Goal: Information Seeking & Learning: Learn about a topic

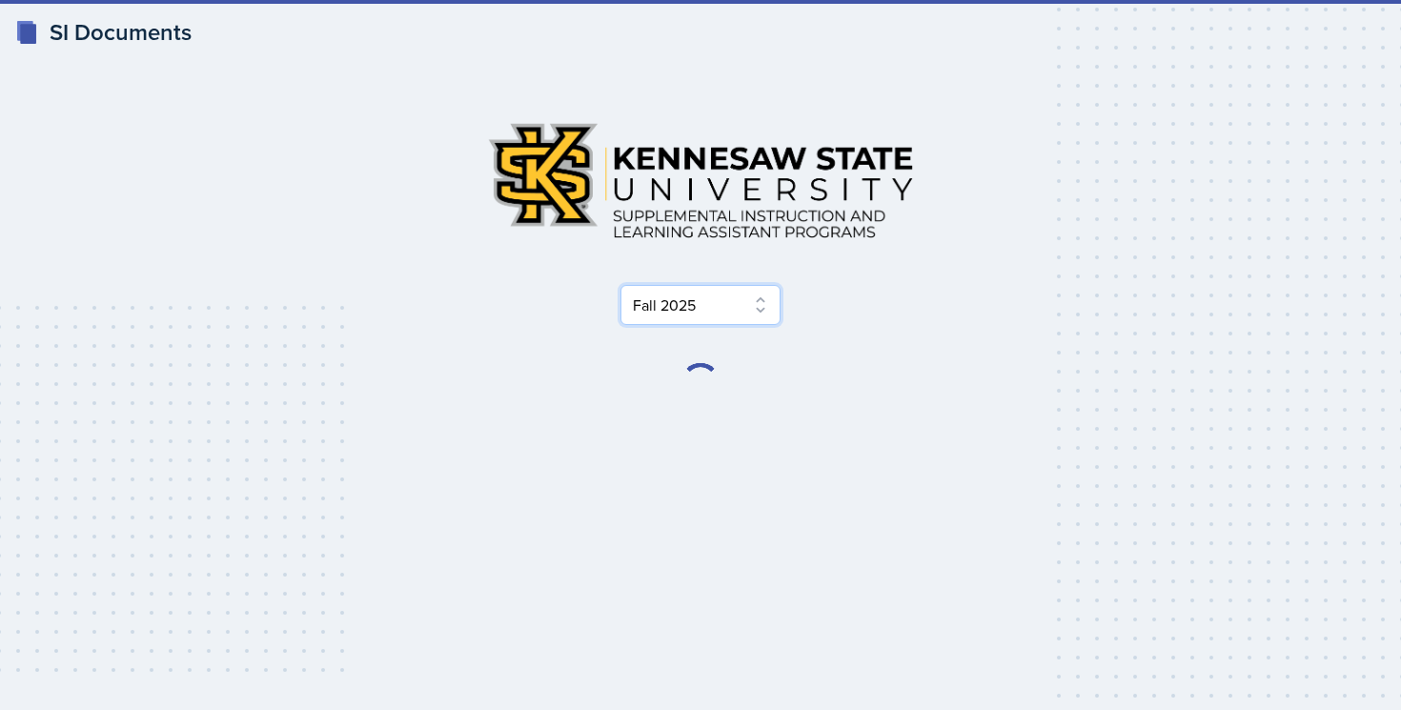
click at [710, 307] on select "Select Semester Fall 2025 Summer 2025 Spring 2025 Fall 2024 Summer 2024 Spring …" at bounding box center [701, 305] width 160 height 40
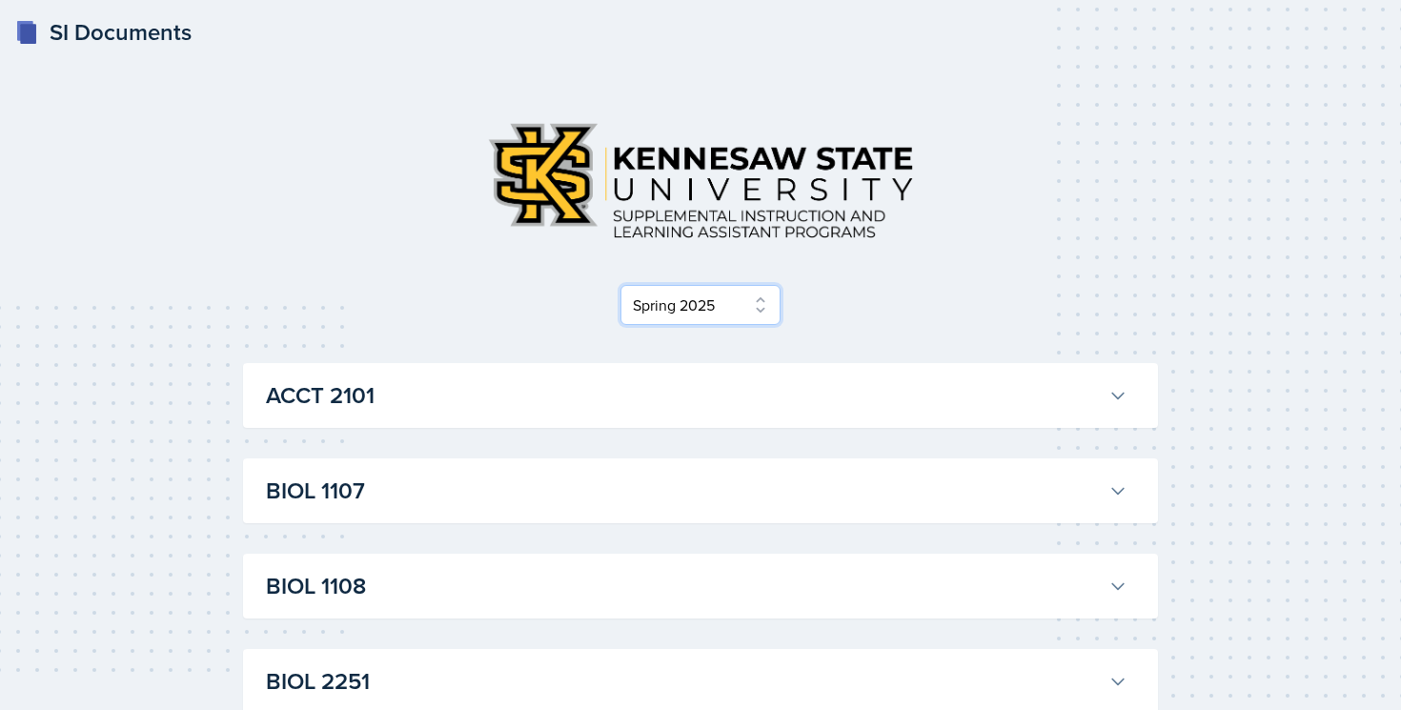
click at [621, 285] on select "Select Semester Fall 2025 Summer 2025 Spring 2025 Fall 2024 Summer 2024 Spring …" at bounding box center [701, 305] width 160 height 40
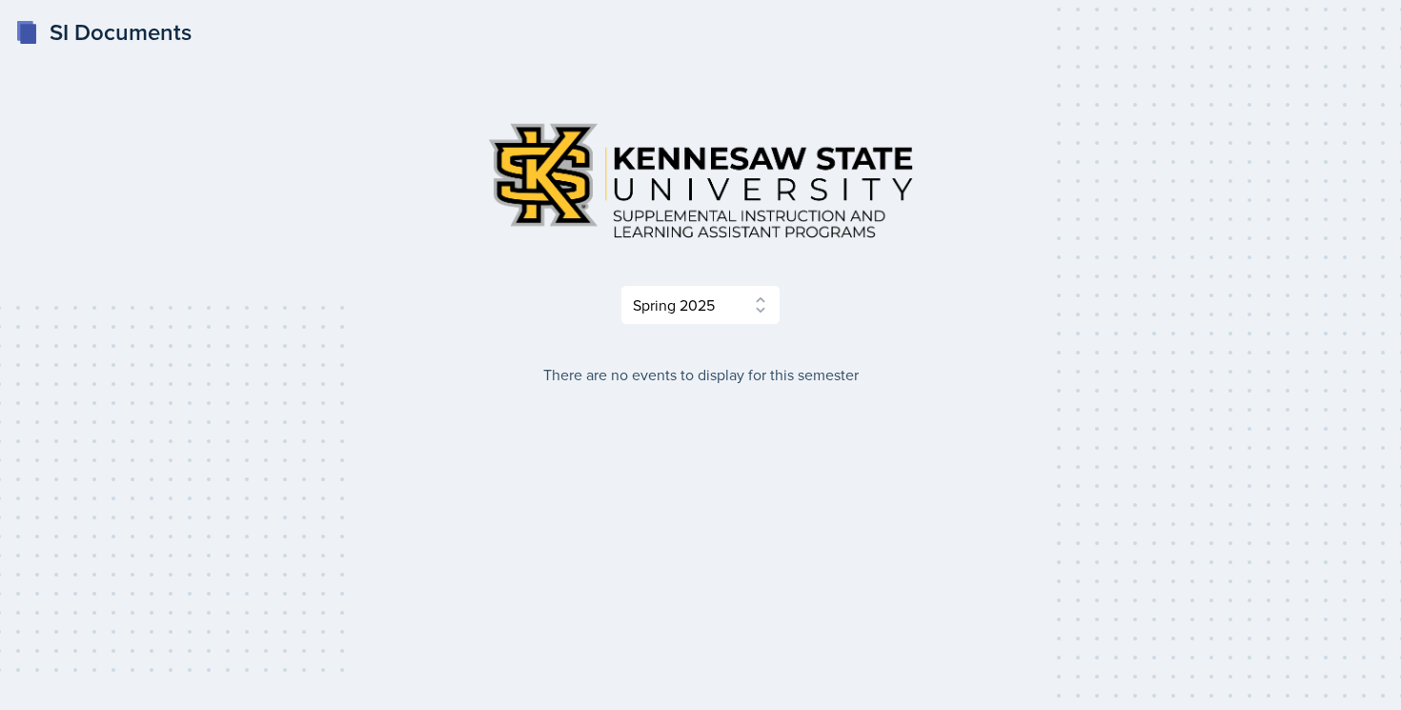
click at [721, 338] on div "Select Semester Fall 2025 Summer 2025 Spring 2025 Fall 2024 Summer 2024 Spring …" at bounding box center [700, 246] width 915 height 279
click at [721, 310] on select "Select Semester Fall 2025 Summer 2025 Spring 2025 Fall 2024 Summer 2024 Spring …" at bounding box center [701, 305] width 160 height 40
click at [621, 285] on select "Select Semester Fall 2025 Summer 2025 Spring 2025 Fall 2024 Summer 2024 Spring …" at bounding box center [701, 305] width 160 height 40
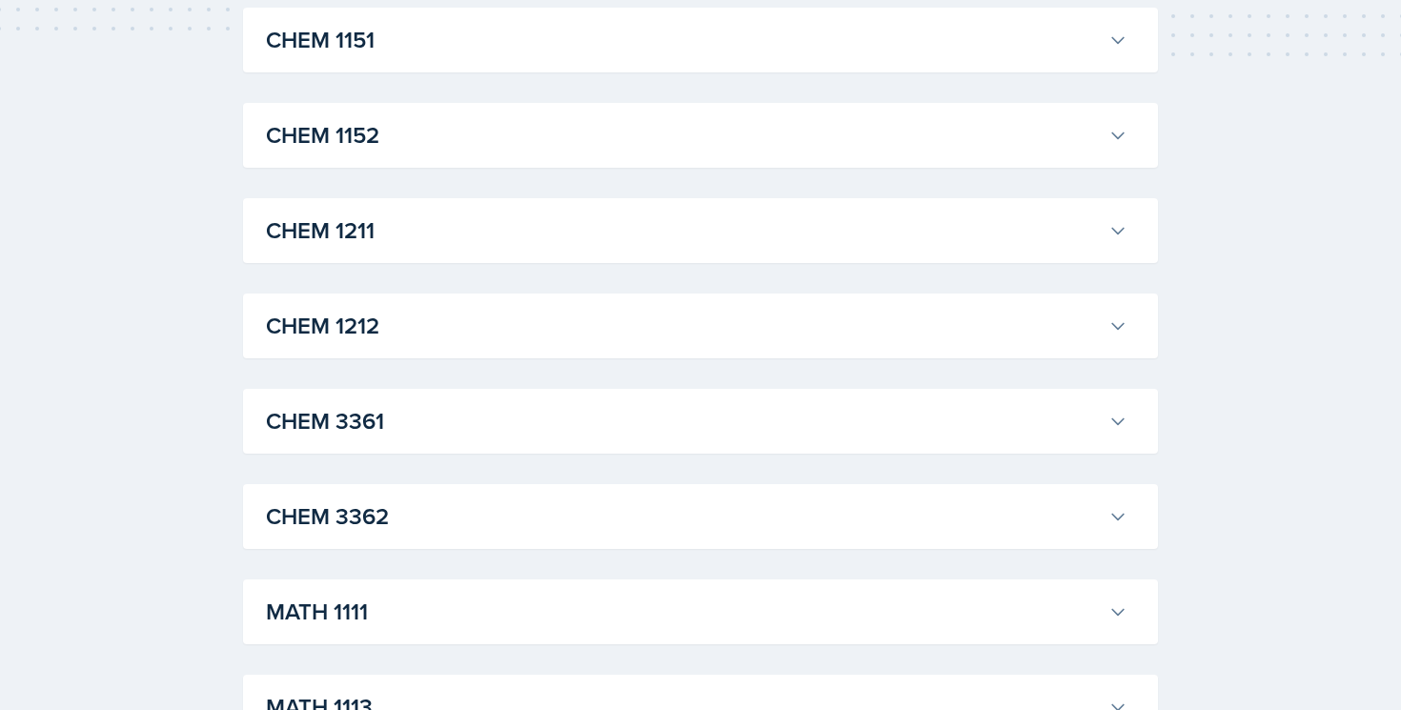
scroll to position [585, 0]
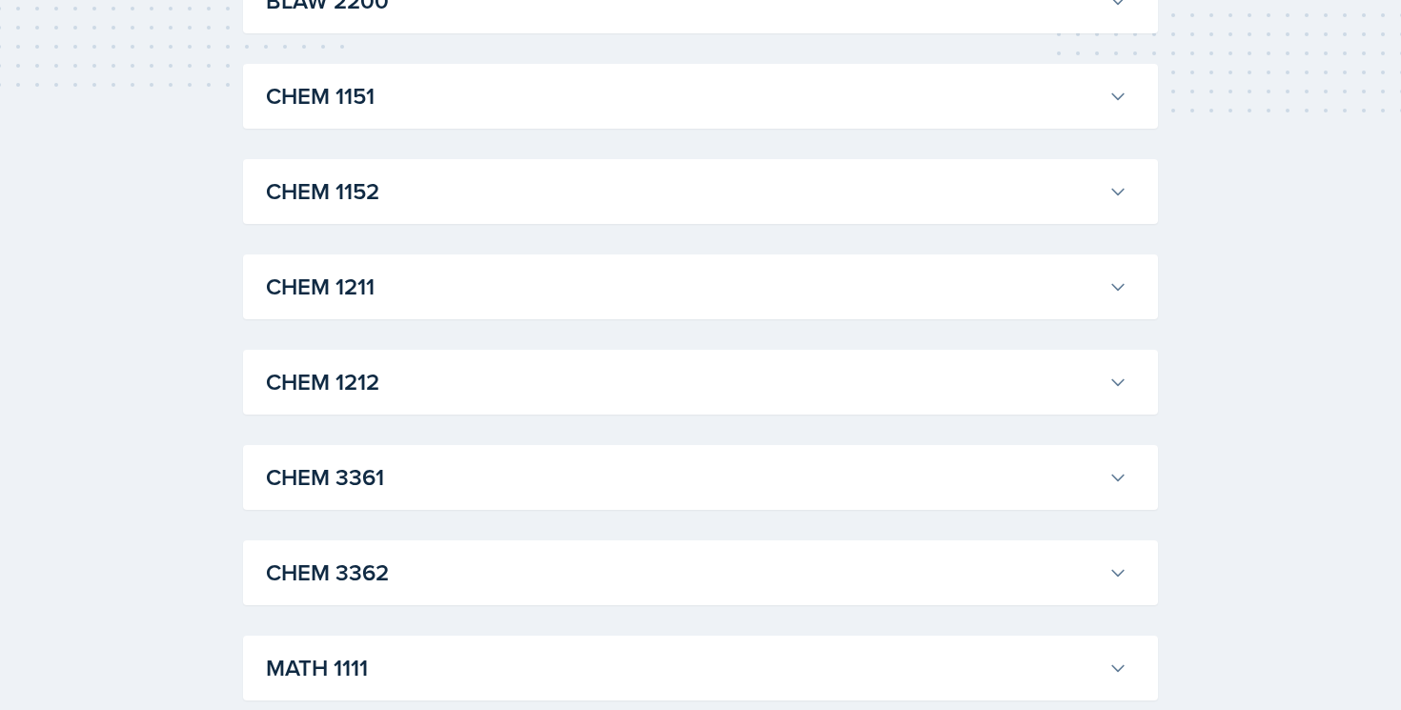
click at [711, 297] on h3 "CHEM 1211" at bounding box center [683, 287] width 835 height 34
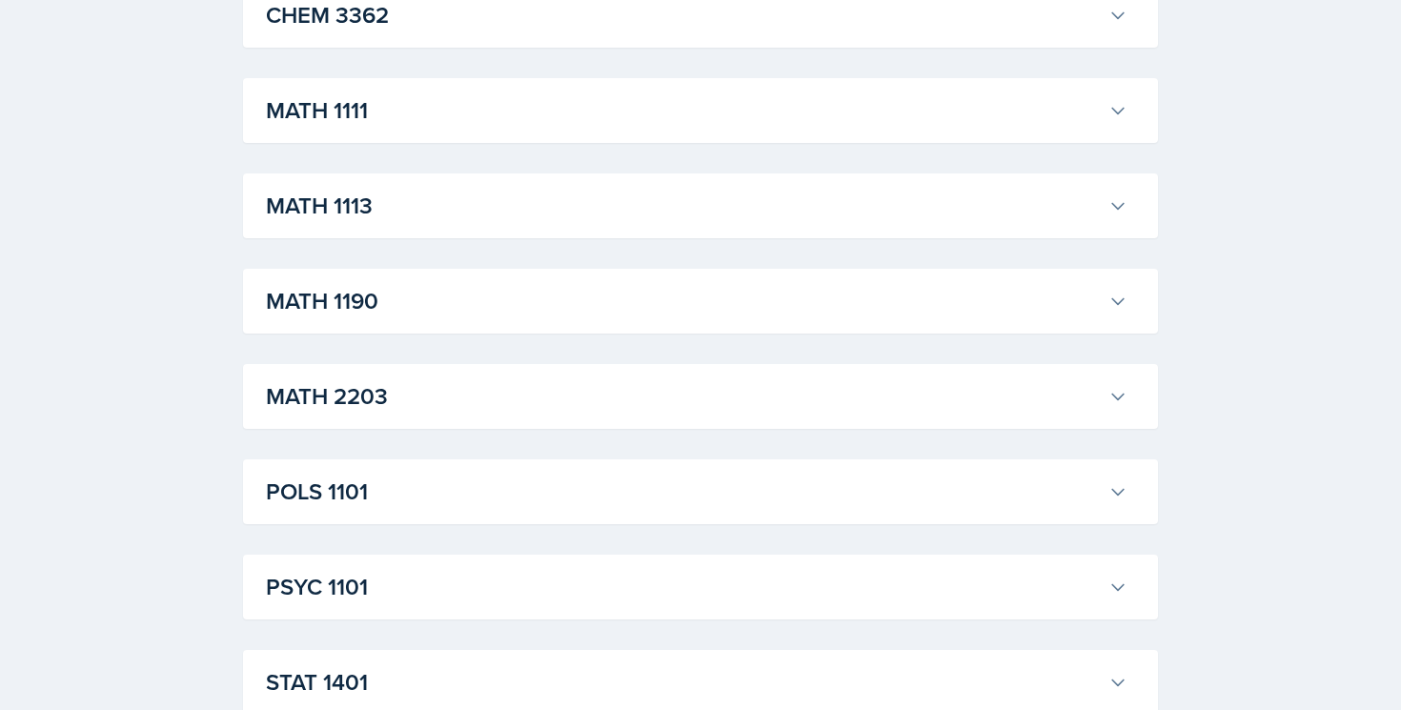
scroll to position [2151, 0]
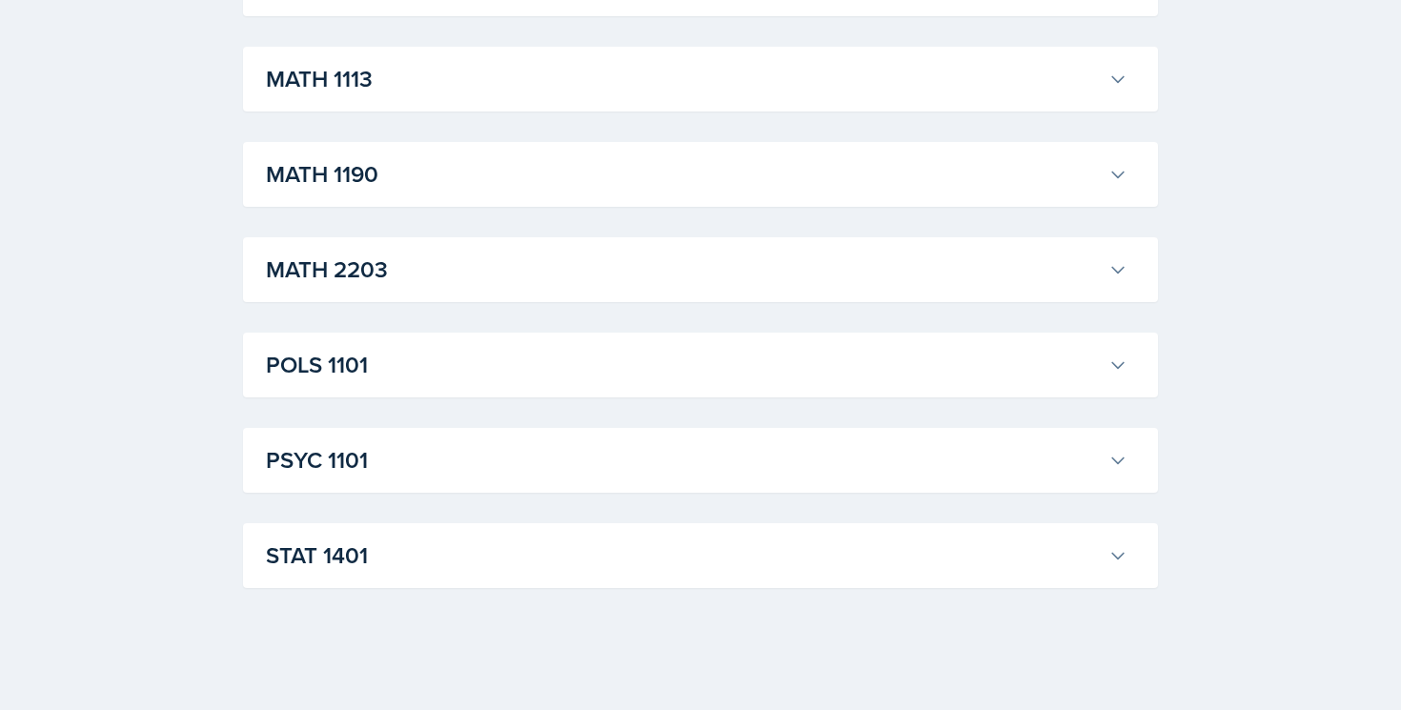
click at [702, 286] on h3 "MATH 2203" at bounding box center [683, 270] width 835 height 34
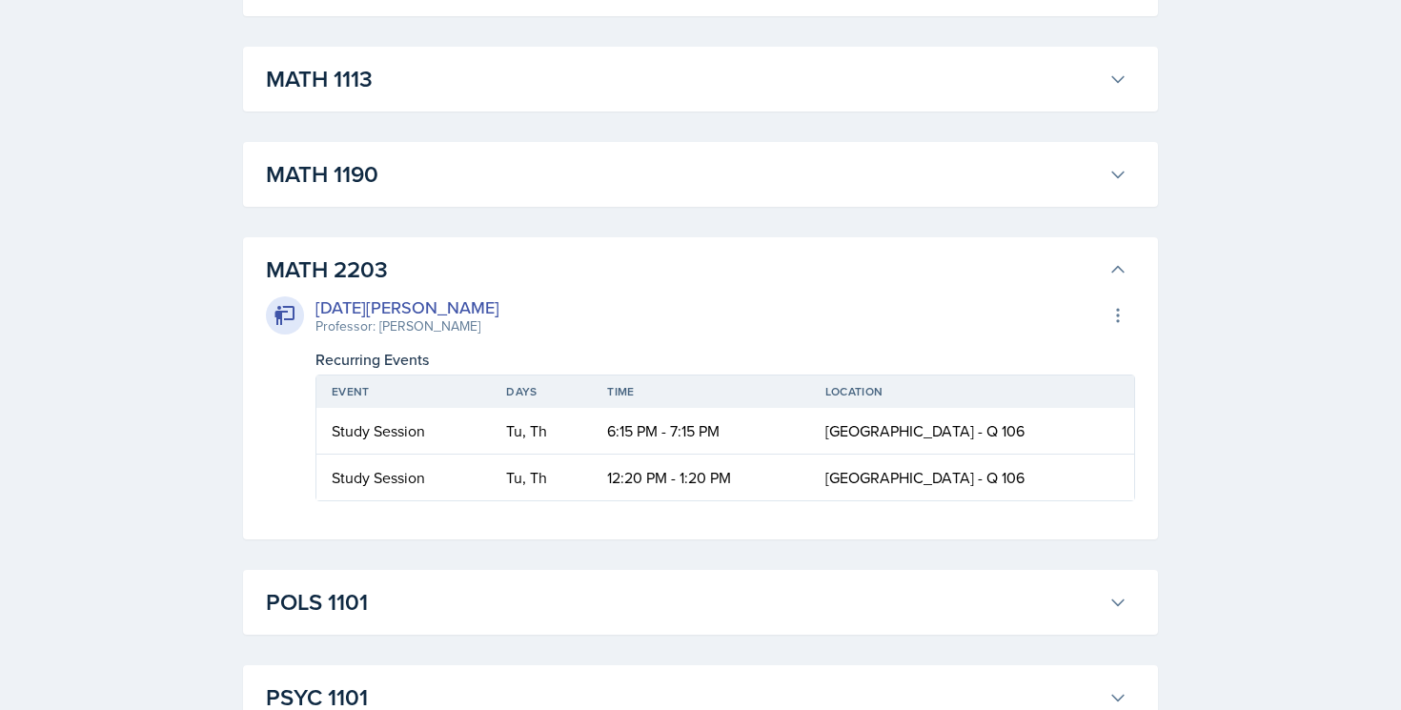
click at [702, 286] on h3 "MATH 2203" at bounding box center [683, 270] width 835 height 34
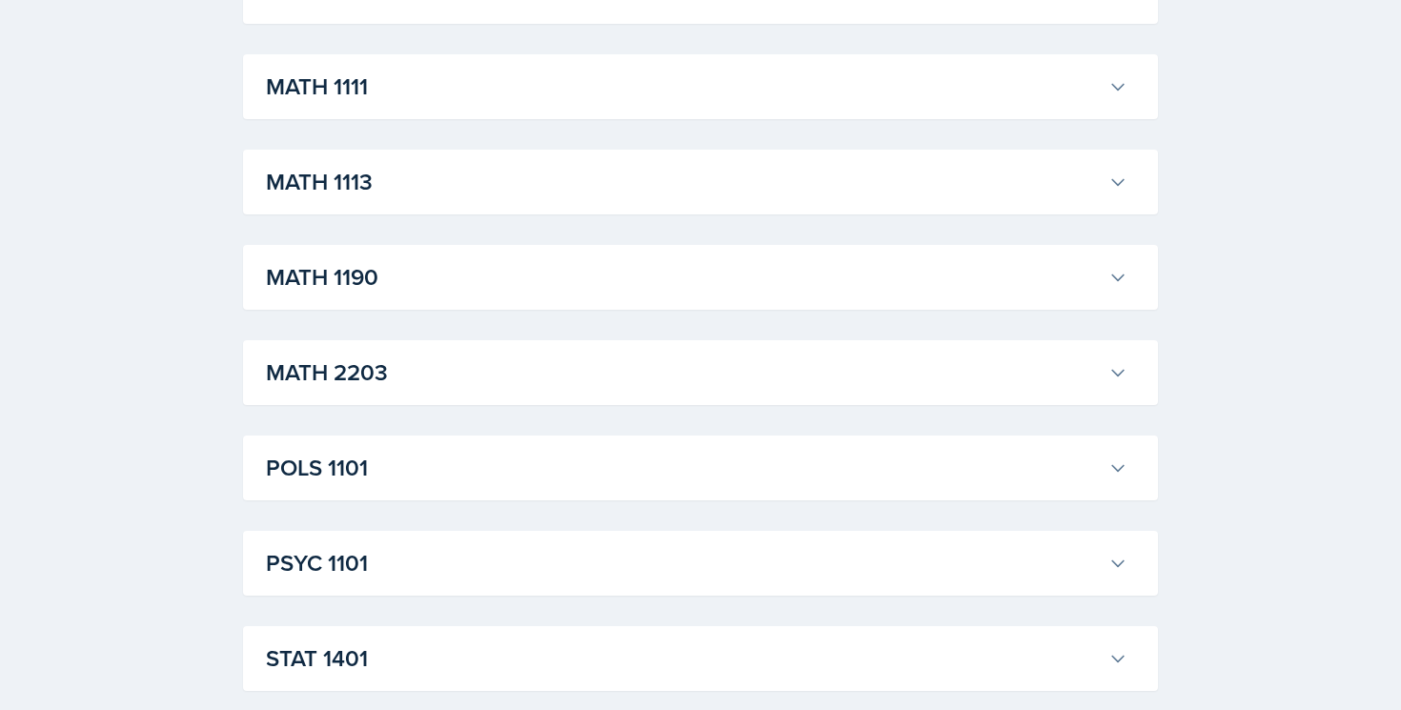
scroll to position [2001, 0]
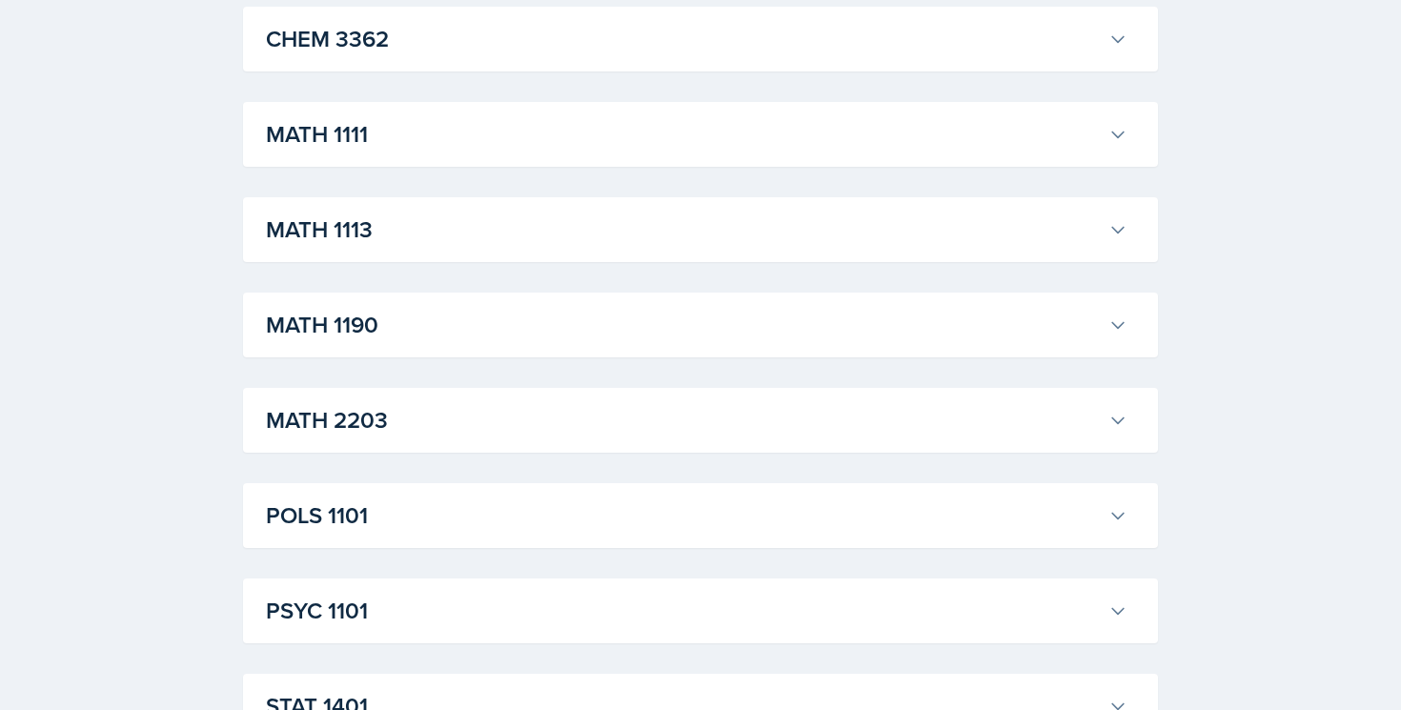
click at [698, 317] on h3 "MATH 1190" at bounding box center [683, 325] width 835 height 34
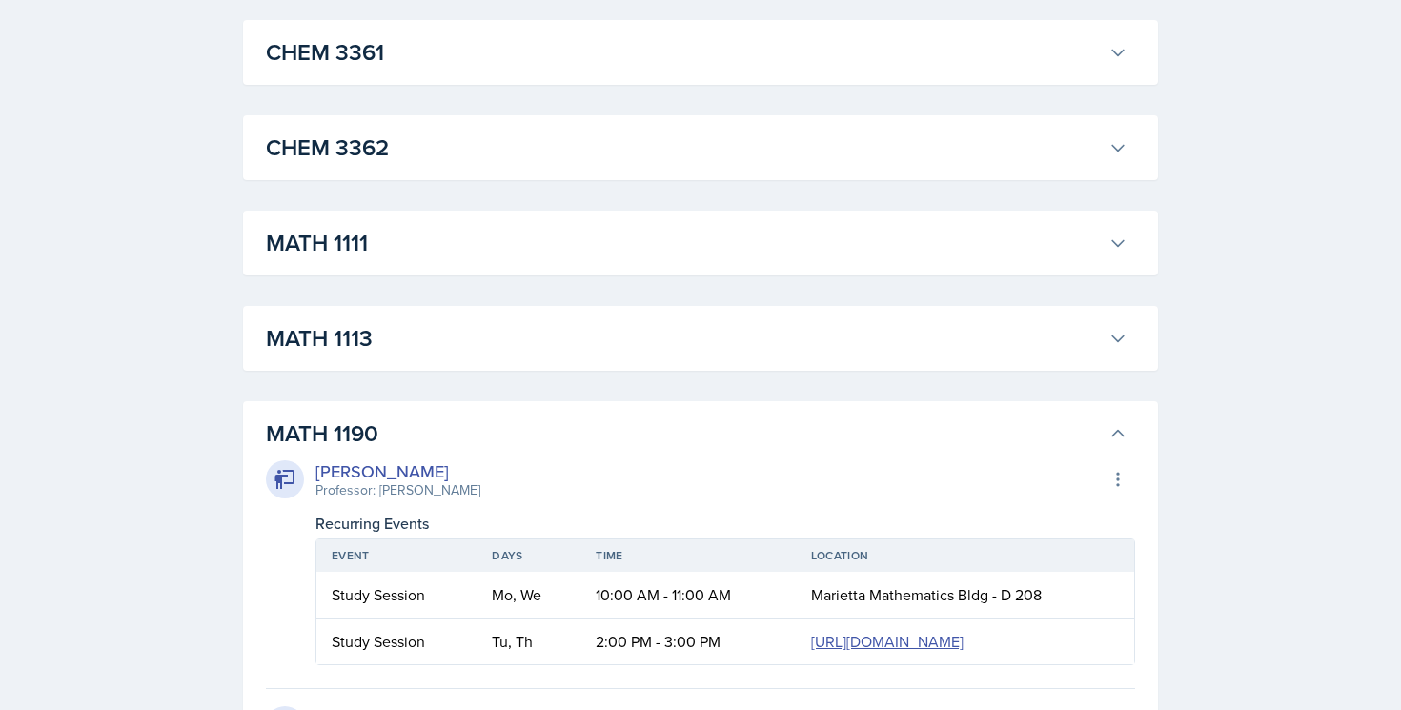
scroll to position [1838, 0]
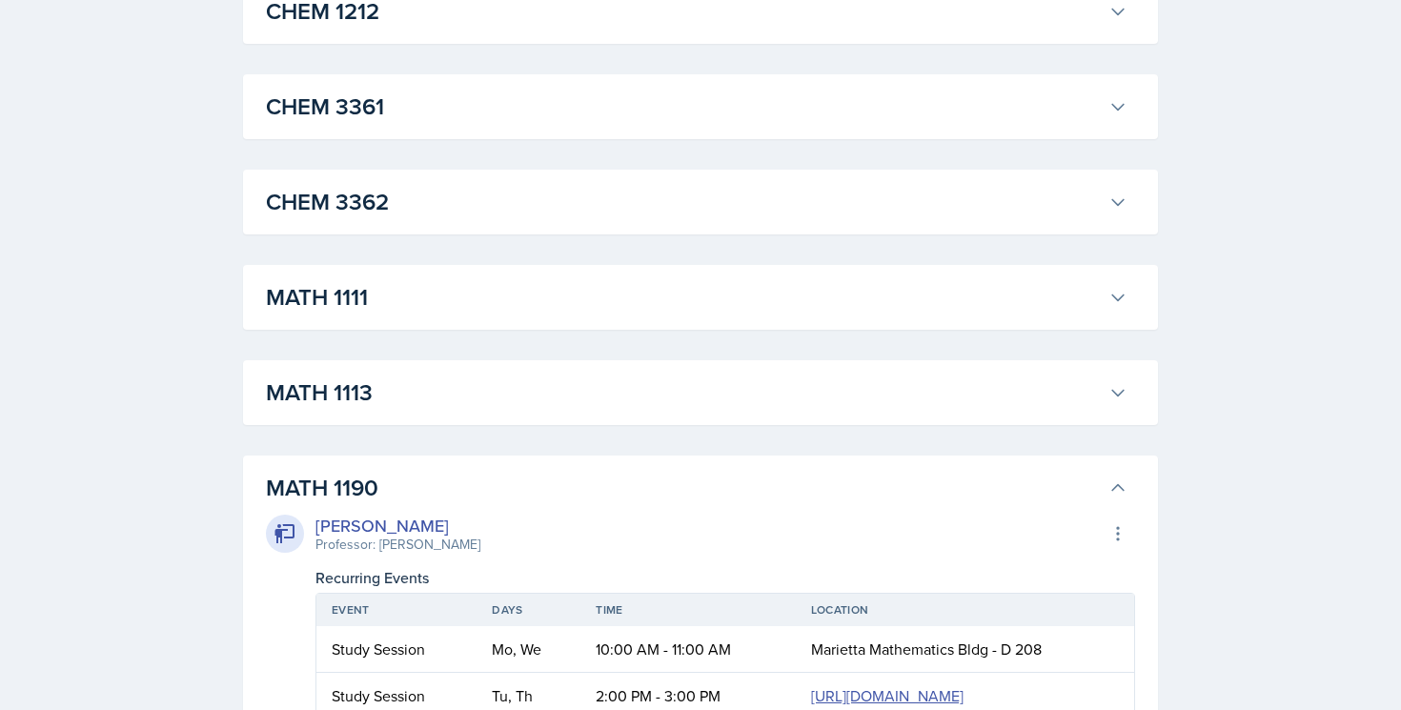
click at [632, 316] on button "MATH 1111" at bounding box center [696, 297] width 869 height 42
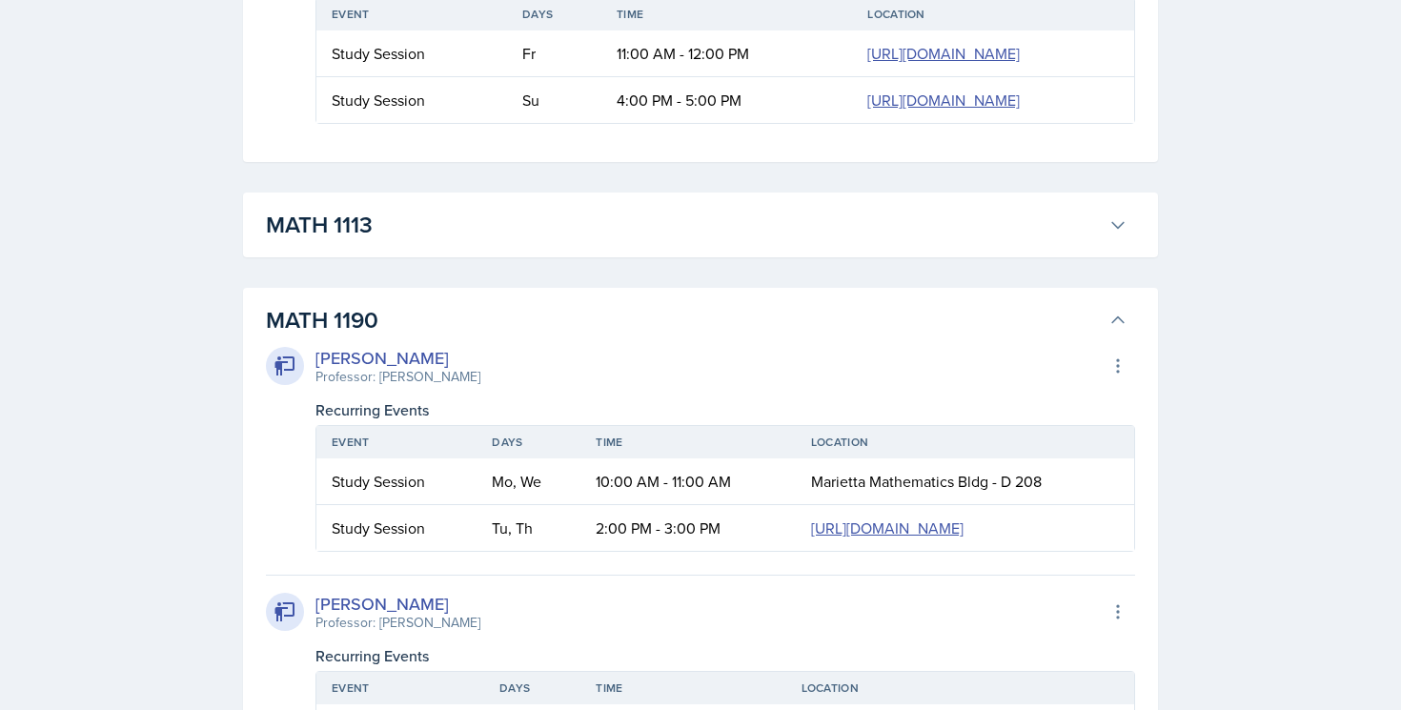
scroll to position [2504, 0]
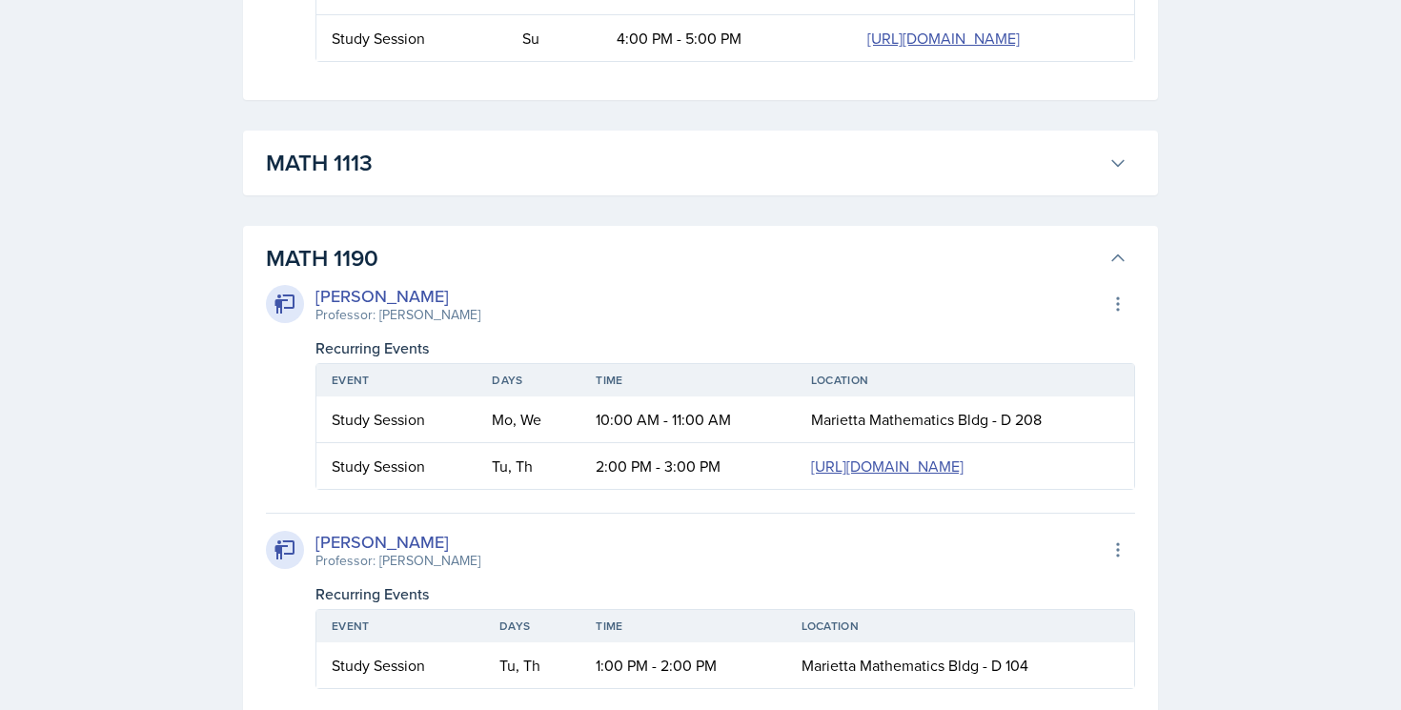
click at [596, 178] on h3 "MATH 1113" at bounding box center [683, 163] width 835 height 34
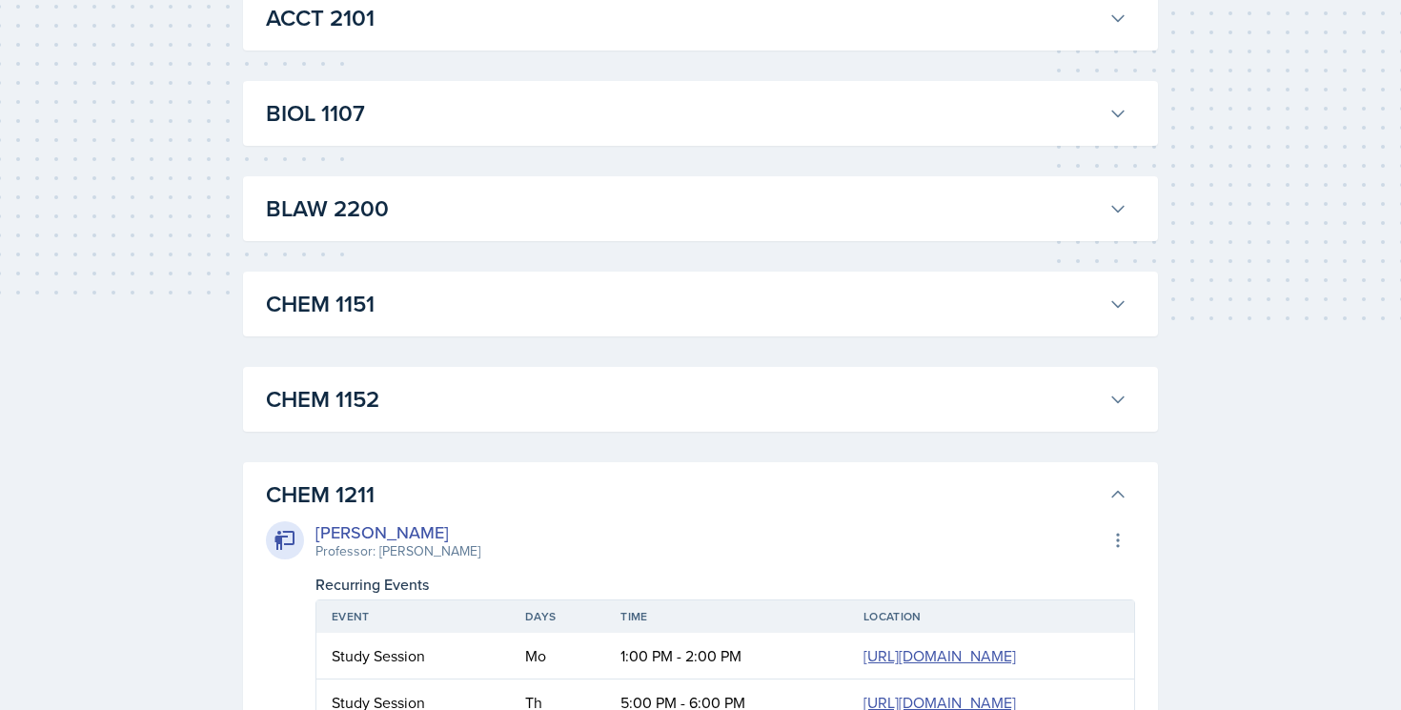
scroll to position [0, 0]
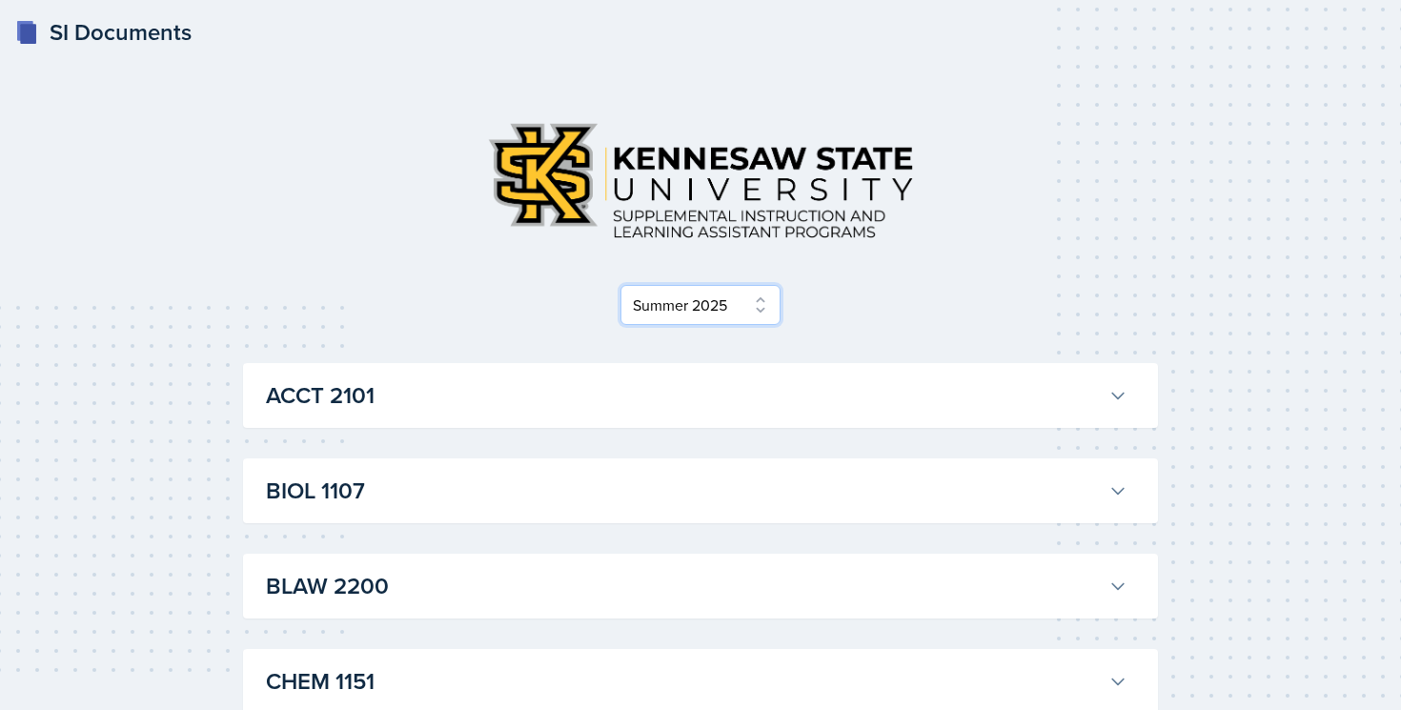
click at [650, 308] on select "Select Semester Fall 2025 Summer 2025 Spring 2025 Fall 2024 Summer 2024 Spring …" at bounding box center [701, 305] width 160 height 40
select select "2bed604d-1099-4043-b1bc-2365e8740244"
click at [621, 285] on select "Select Semester Fall 2025 Summer 2025 Spring 2025 Fall 2024 Summer 2024 Spring …" at bounding box center [701, 305] width 160 height 40
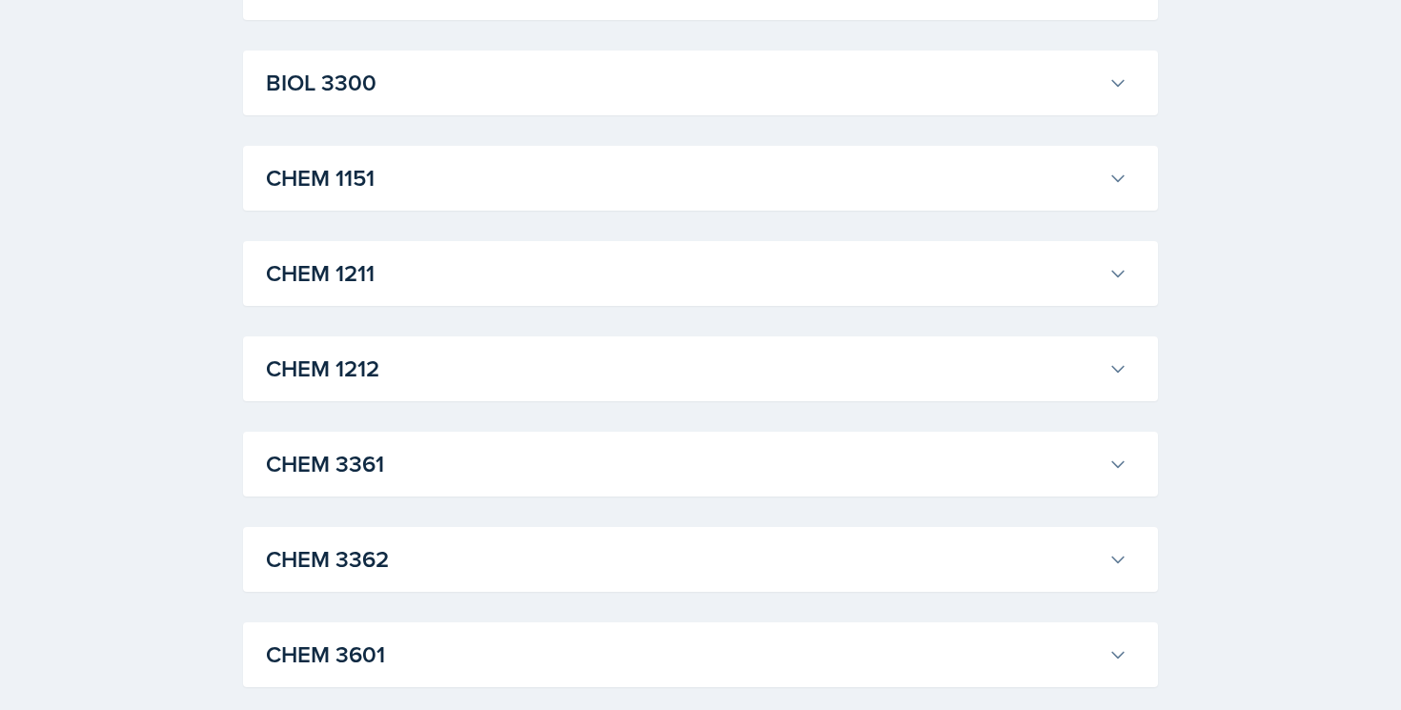
scroll to position [793, 0]
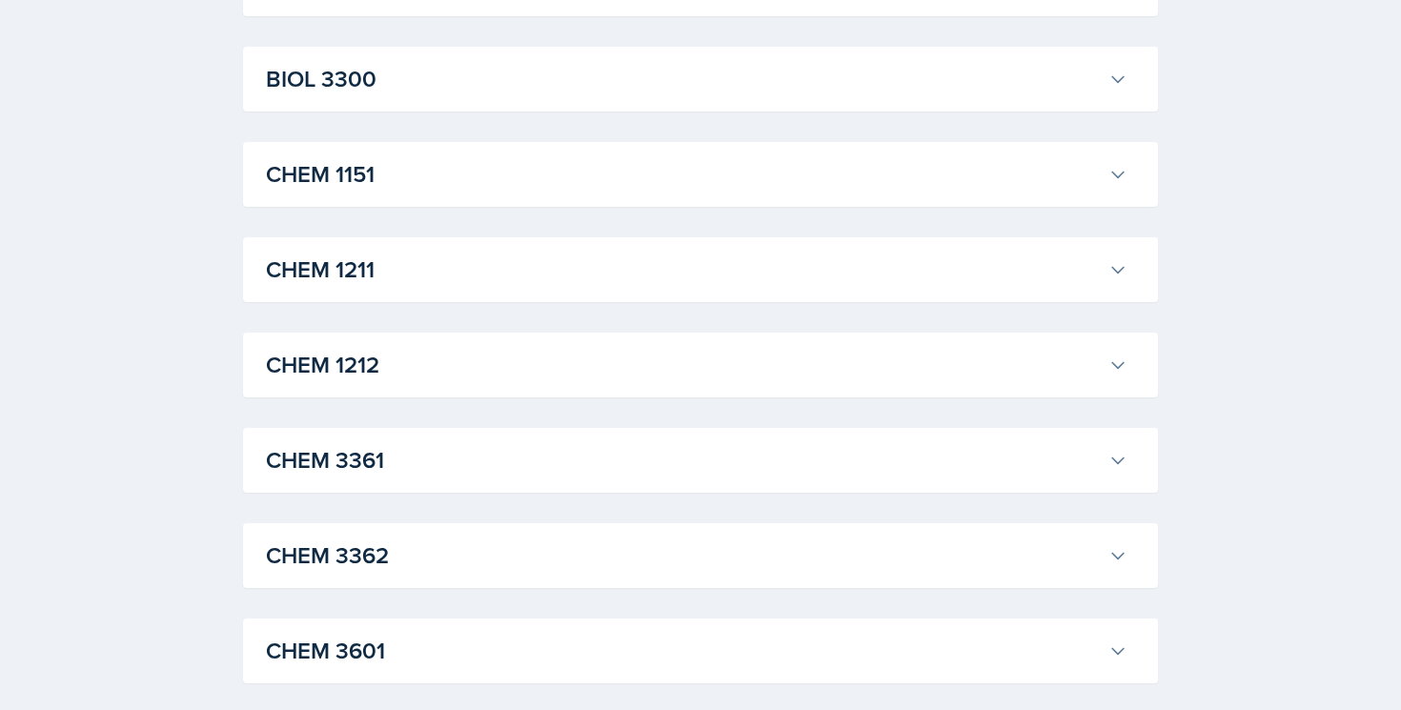
click at [610, 276] on h3 "CHEM 1211" at bounding box center [683, 270] width 835 height 34
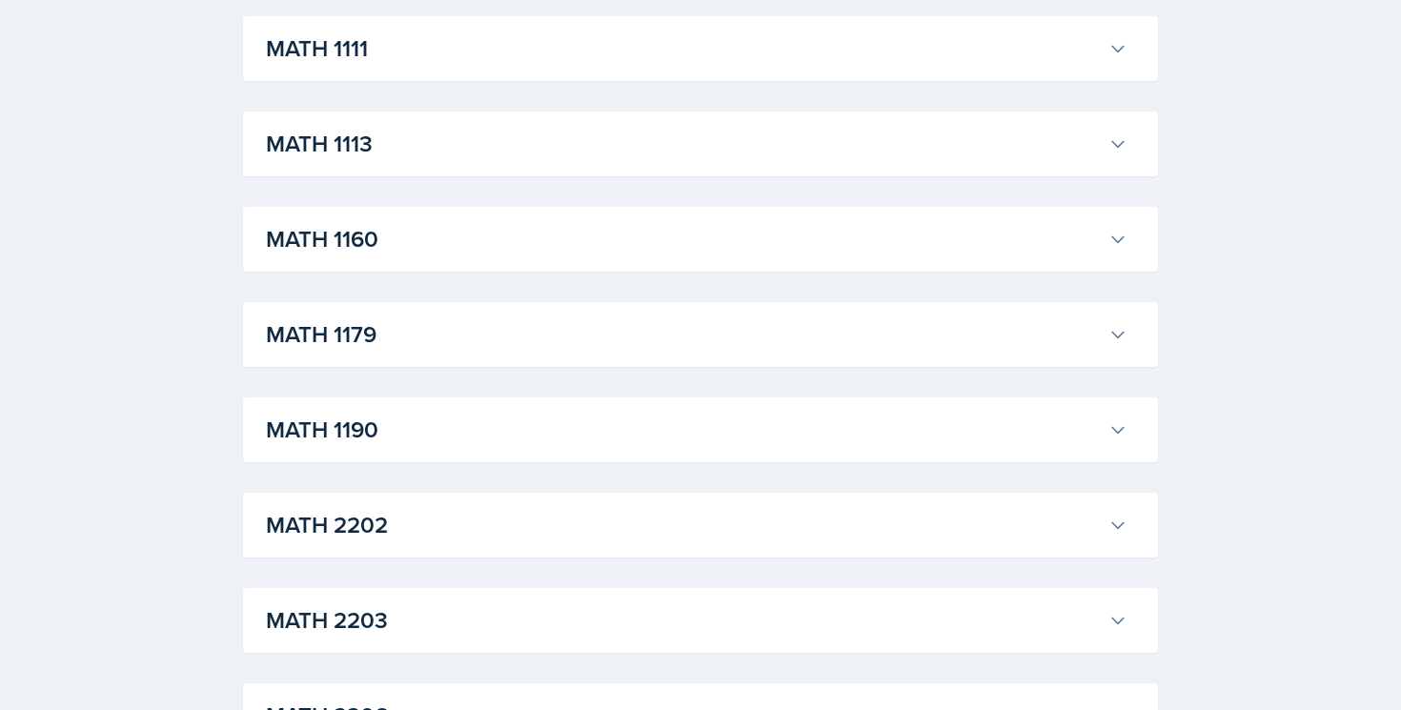
scroll to position [4938, 0]
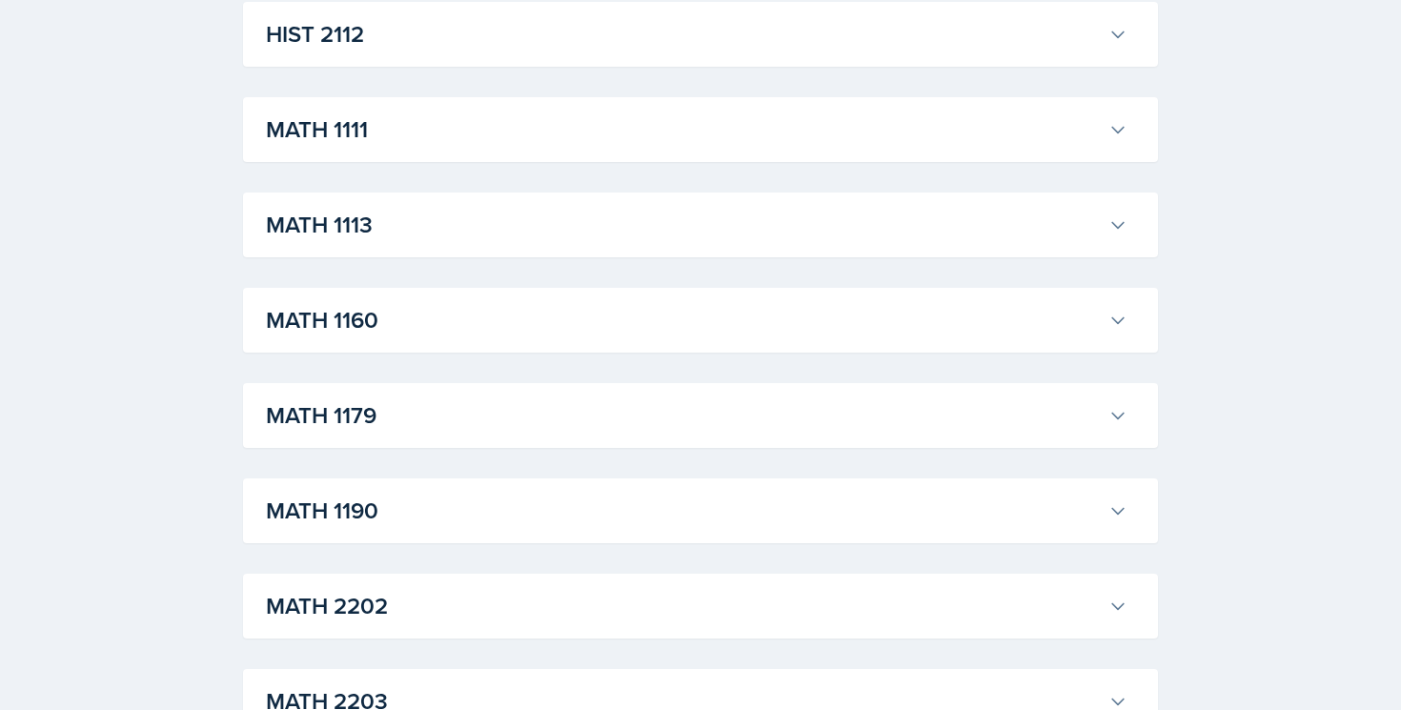
scroll to position [5876, 0]
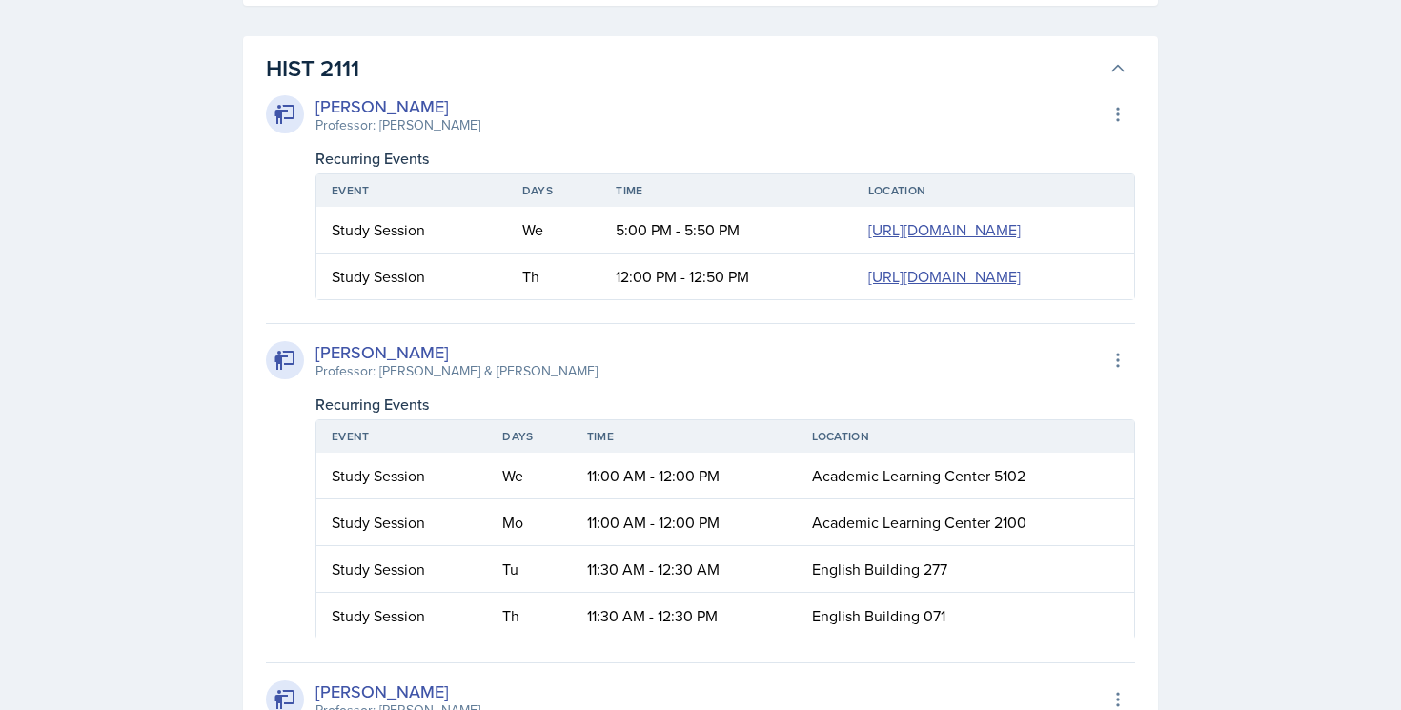
click at [447, 86] on h3 "HIST 2111" at bounding box center [683, 68] width 835 height 34
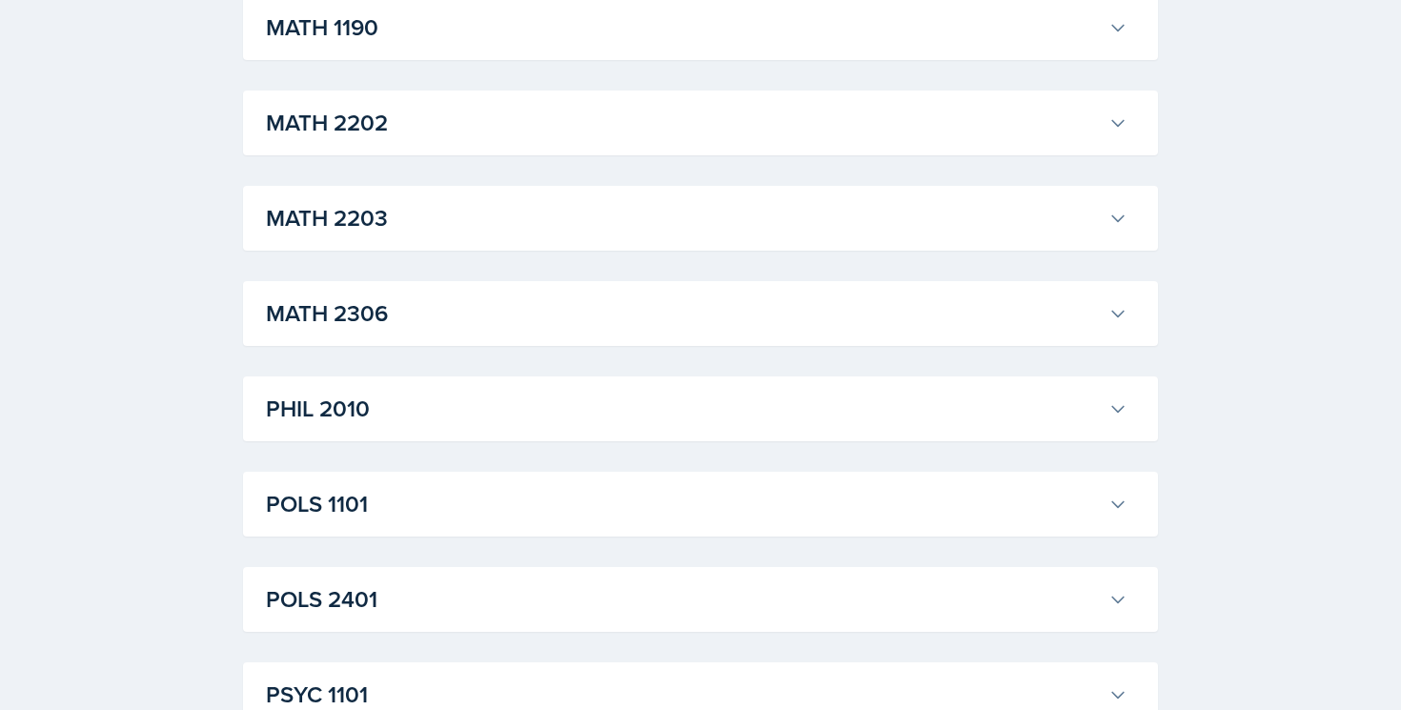
scroll to position [5322, 0]
click at [442, 44] on h3 "MATH 1190" at bounding box center [683, 27] width 835 height 34
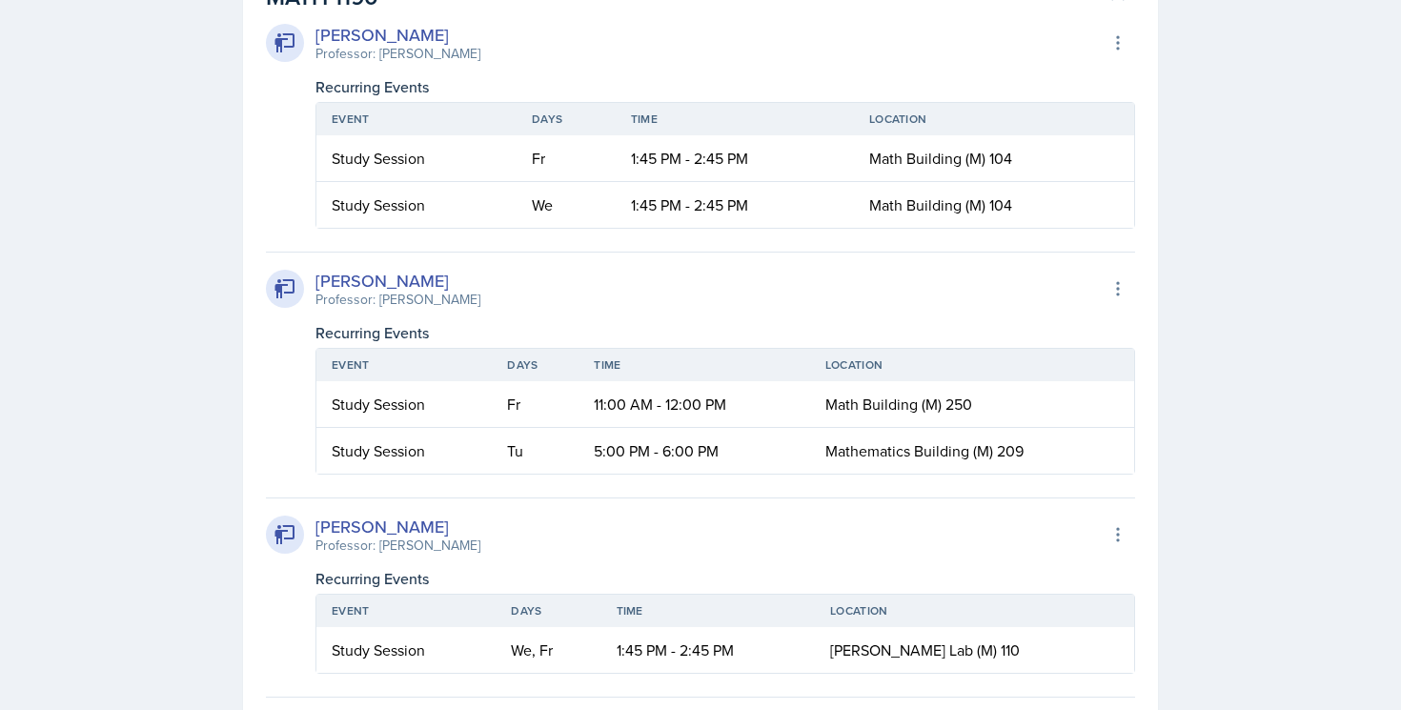
scroll to position [5311, 0]
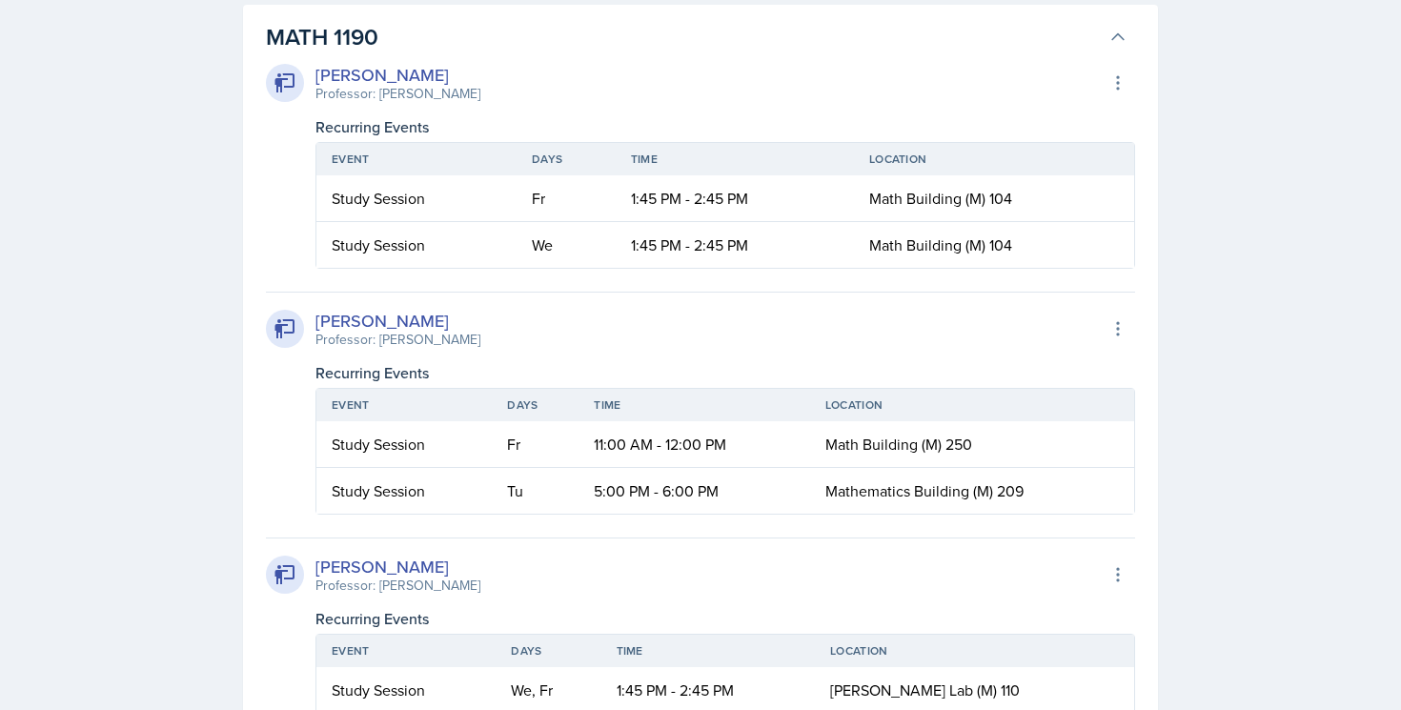
click at [414, 54] on h3 "MATH 1190" at bounding box center [683, 37] width 835 height 34
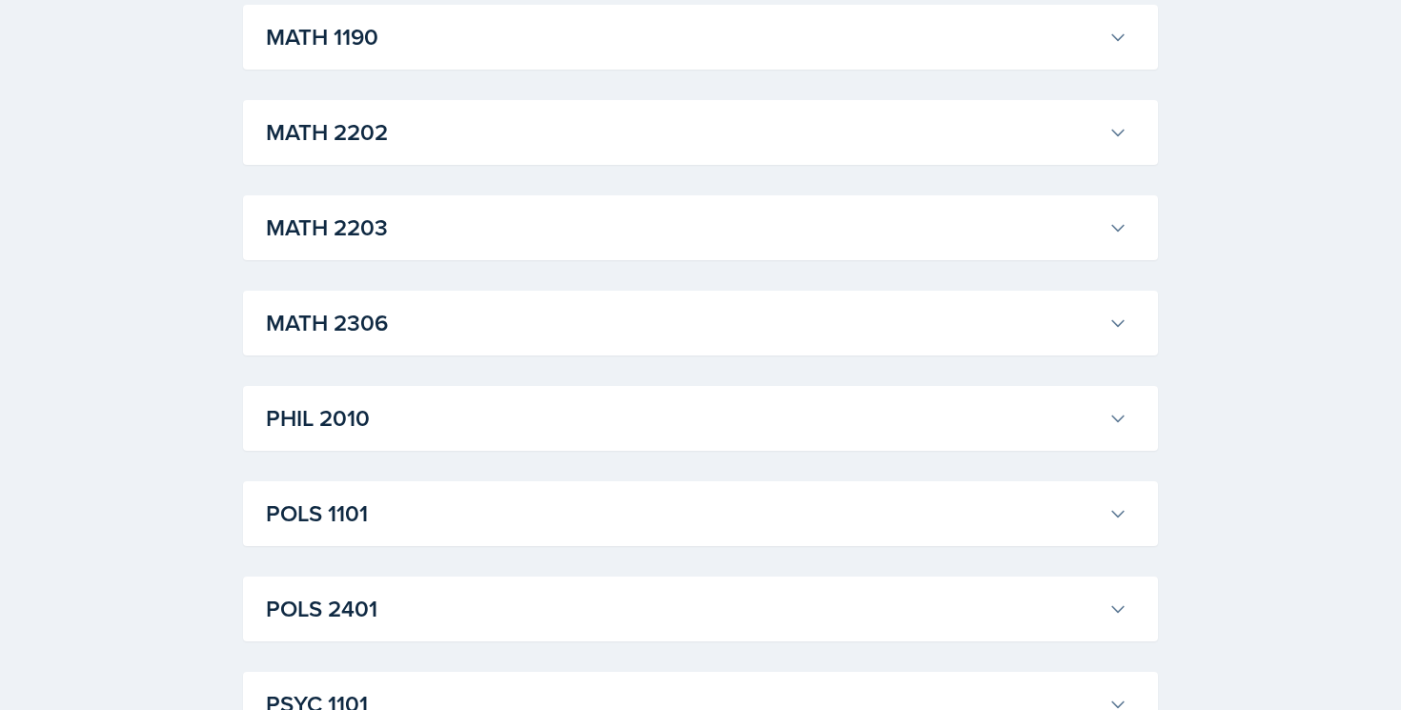
click at [414, 150] on h3 "MATH 2202" at bounding box center [683, 132] width 835 height 34
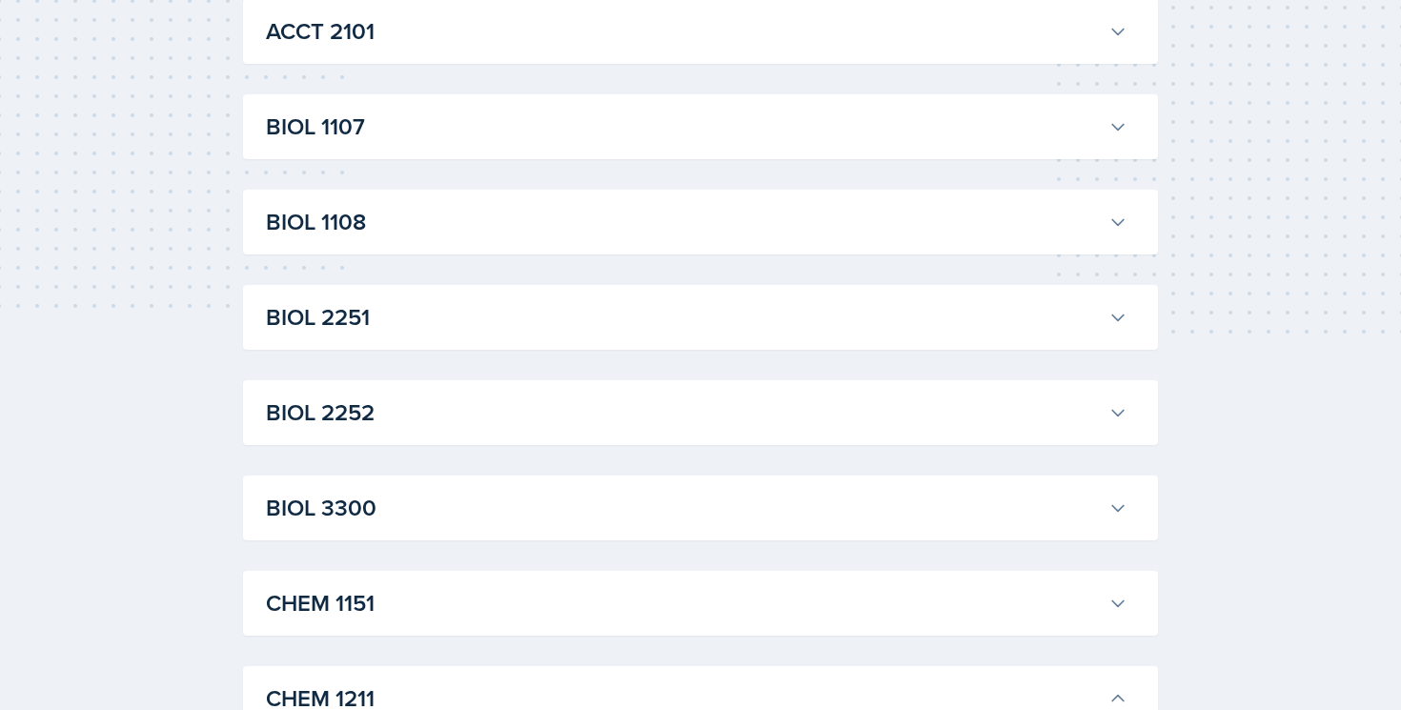
scroll to position [441, 0]
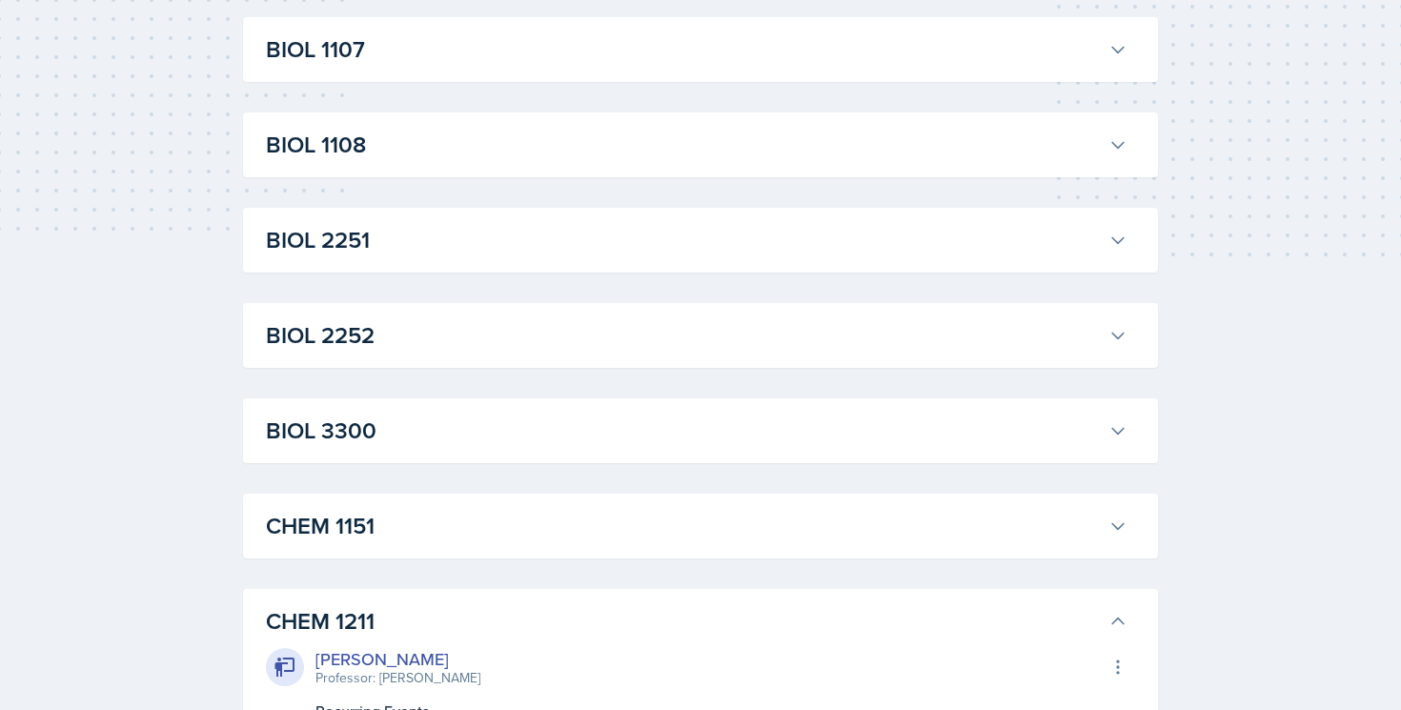
click at [346, 616] on h3 "CHEM 1211" at bounding box center [683, 621] width 835 height 34
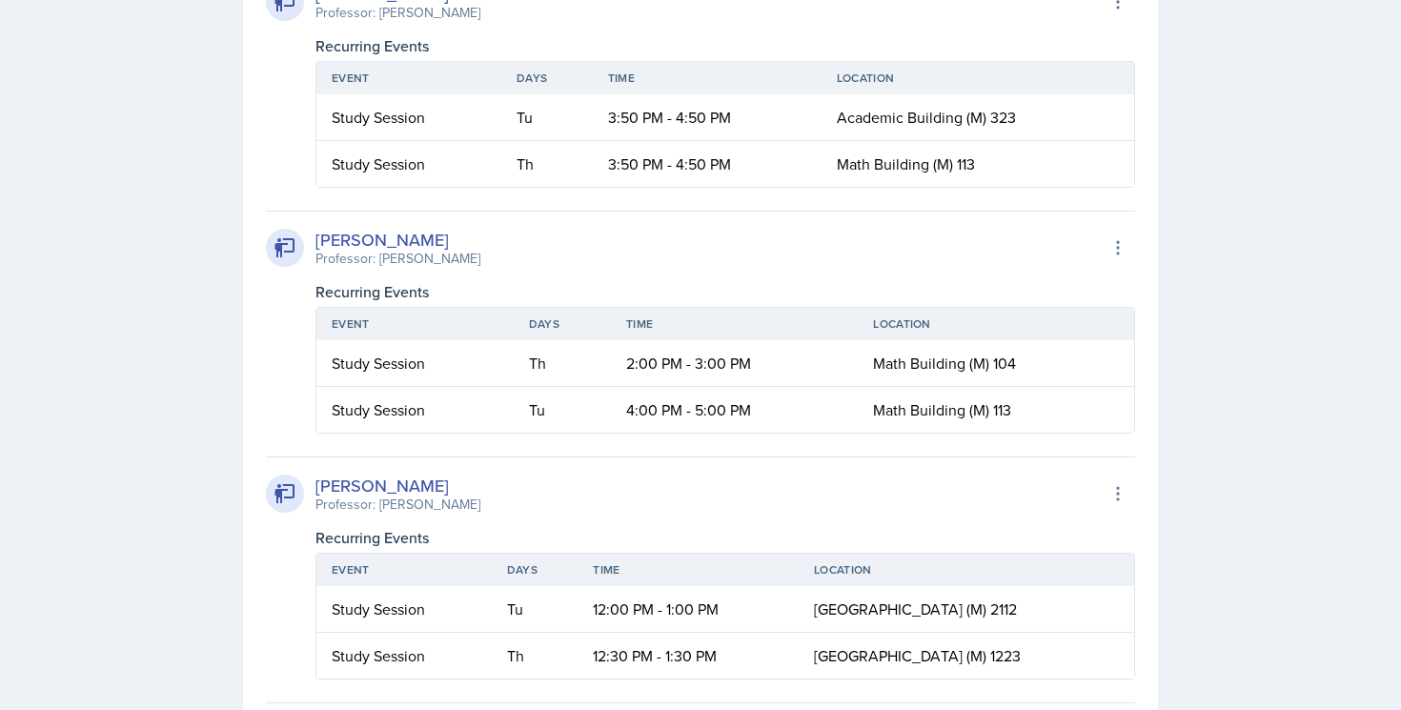
scroll to position [2515, 0]
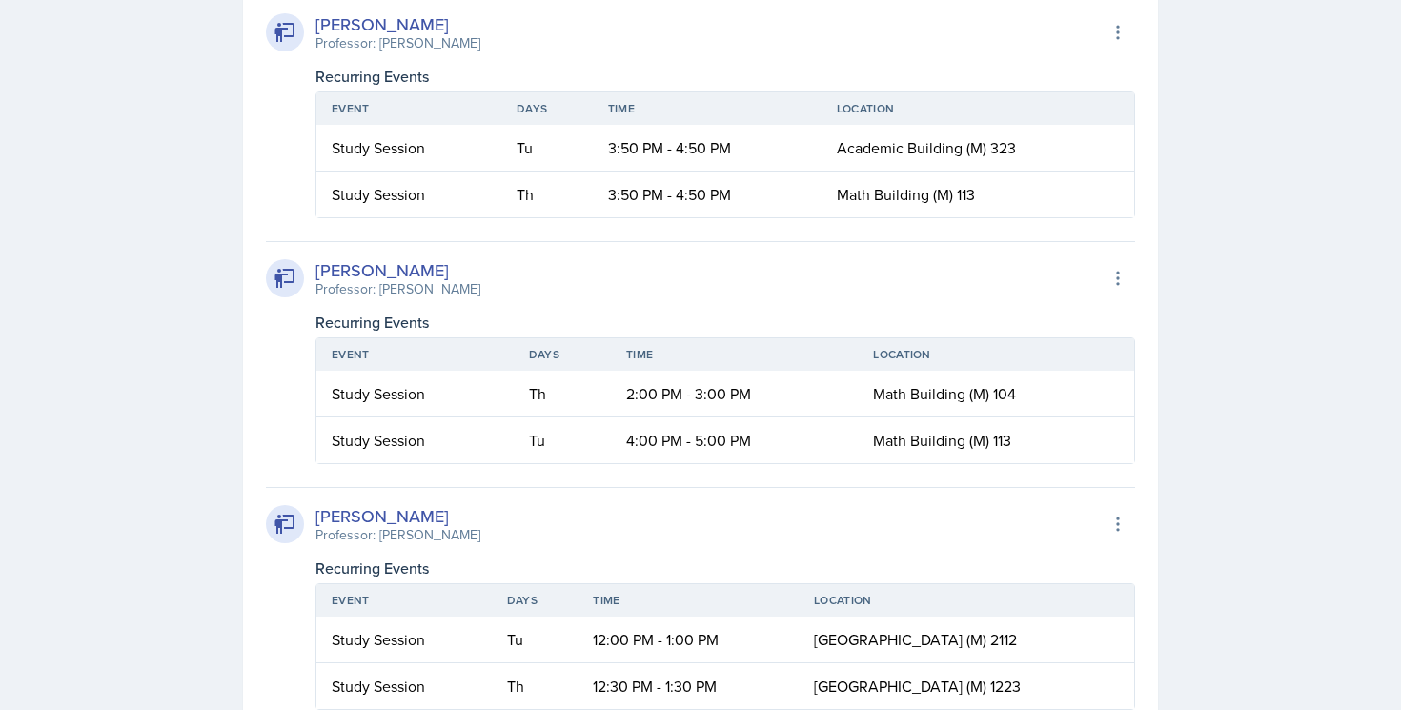
click at [380, 273] on div "[PERSON_NAME]" at bounding box center [398, 270] width 165 height 26
copy div "[PERSON_NAME]"
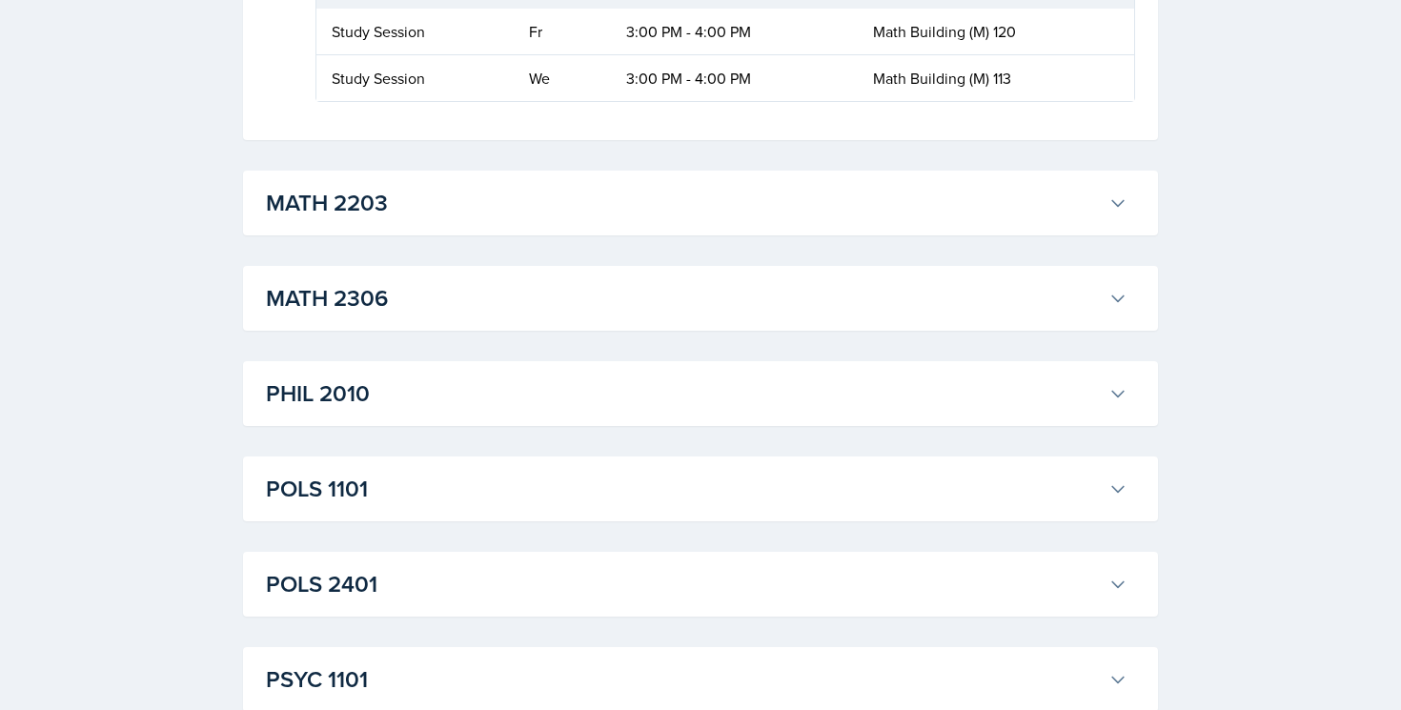
scroll to position [3879, 0]
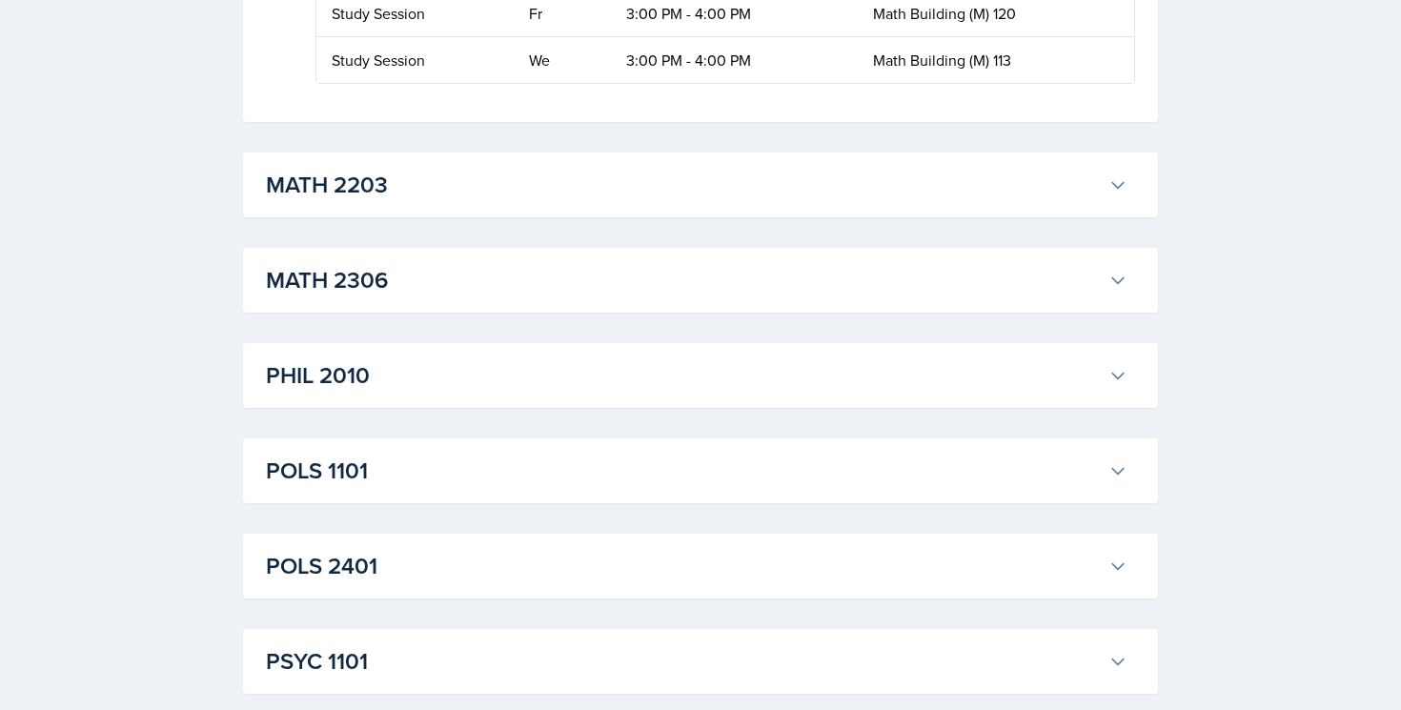
click at [933, 167] on button "MATH 2203" at bounding box center [696, 185] width 869 height 42
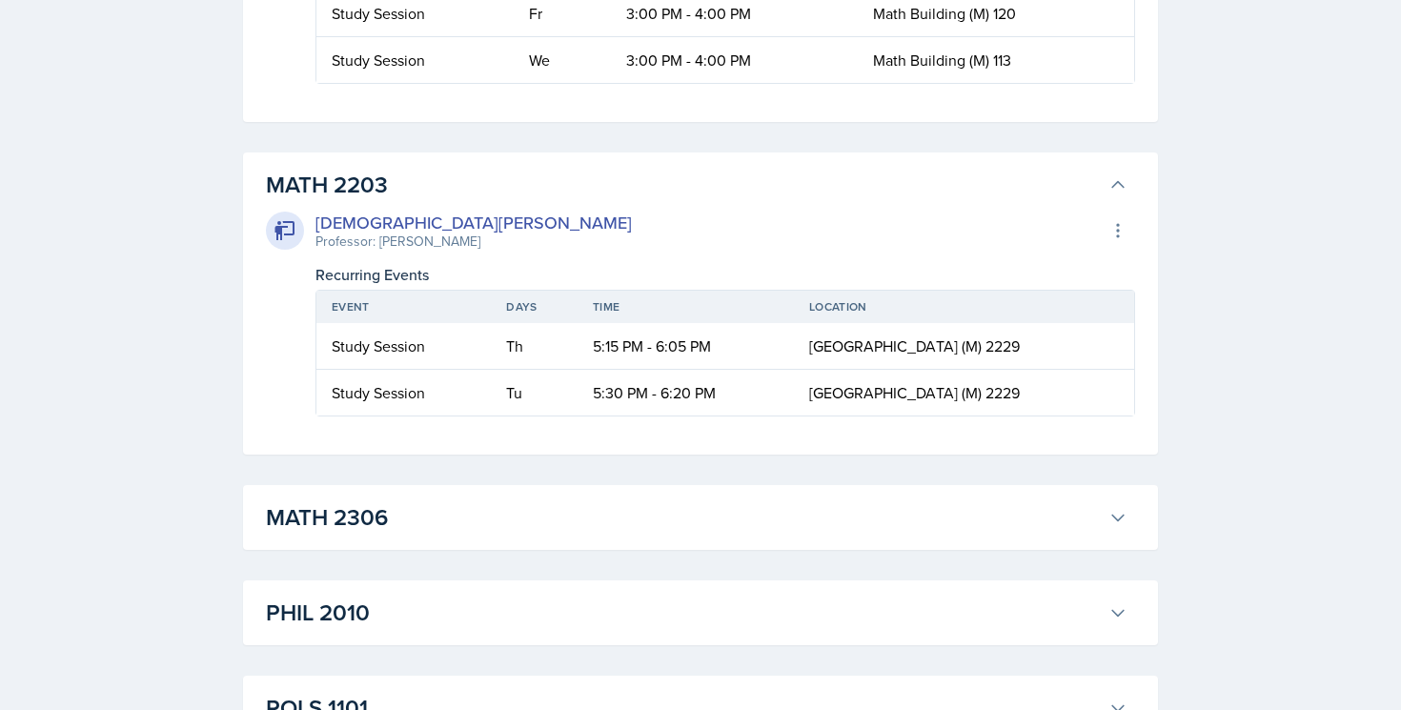
click at [932, 193] on h3 "MATH 2203" at bounding box center [683, 185] width 835 height 34
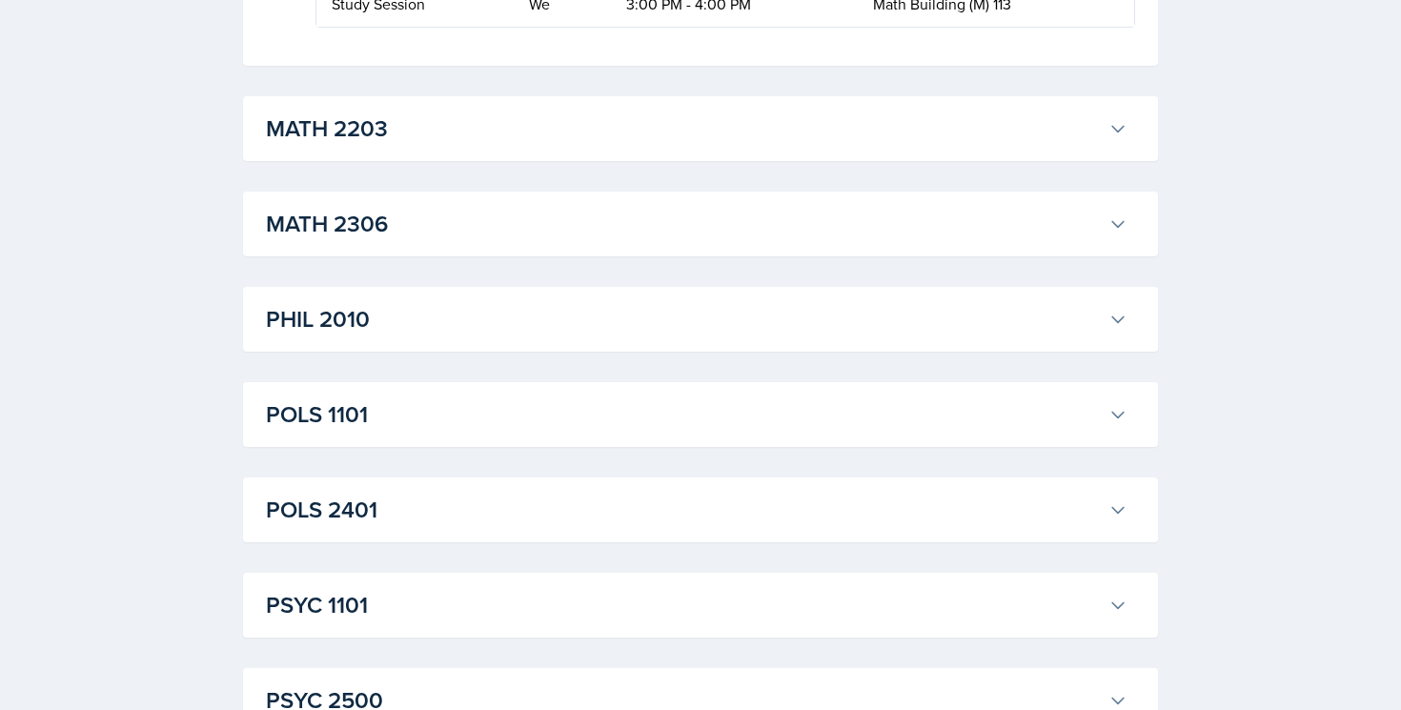
scroll to position [3963, 0]
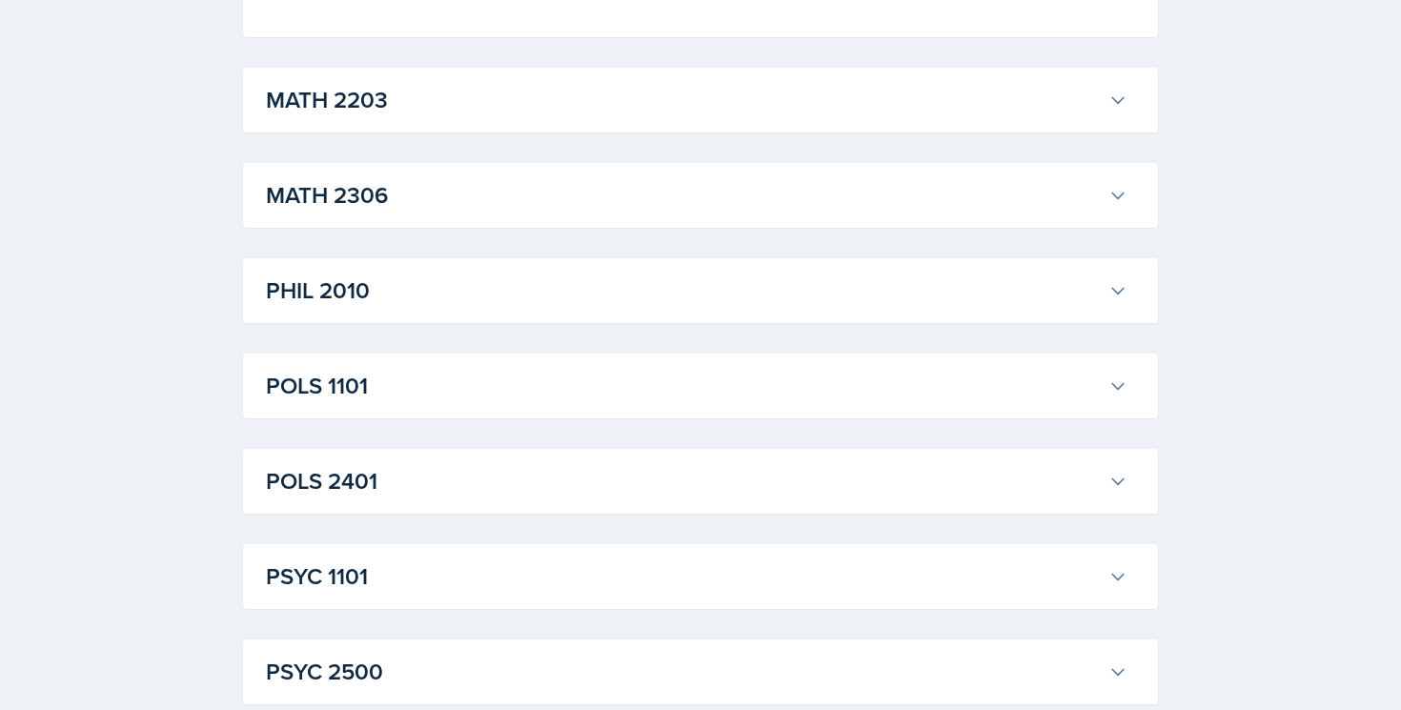
click at [932, 193] on h3 "MATH 2306" at bounding box center [683, 195] width 835 height 34
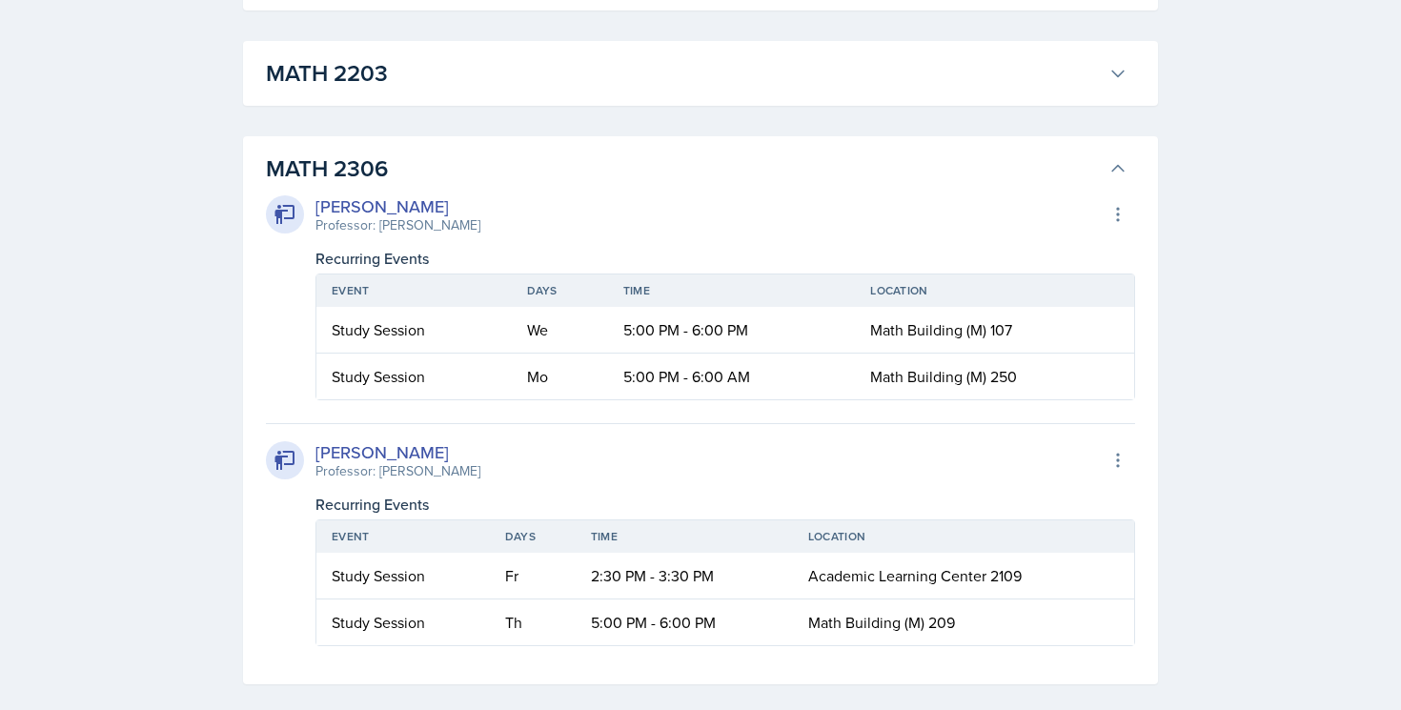
click at [902, 181] on h3 "MATH 2306" at bounding box center [683, 169] width 835 height 34
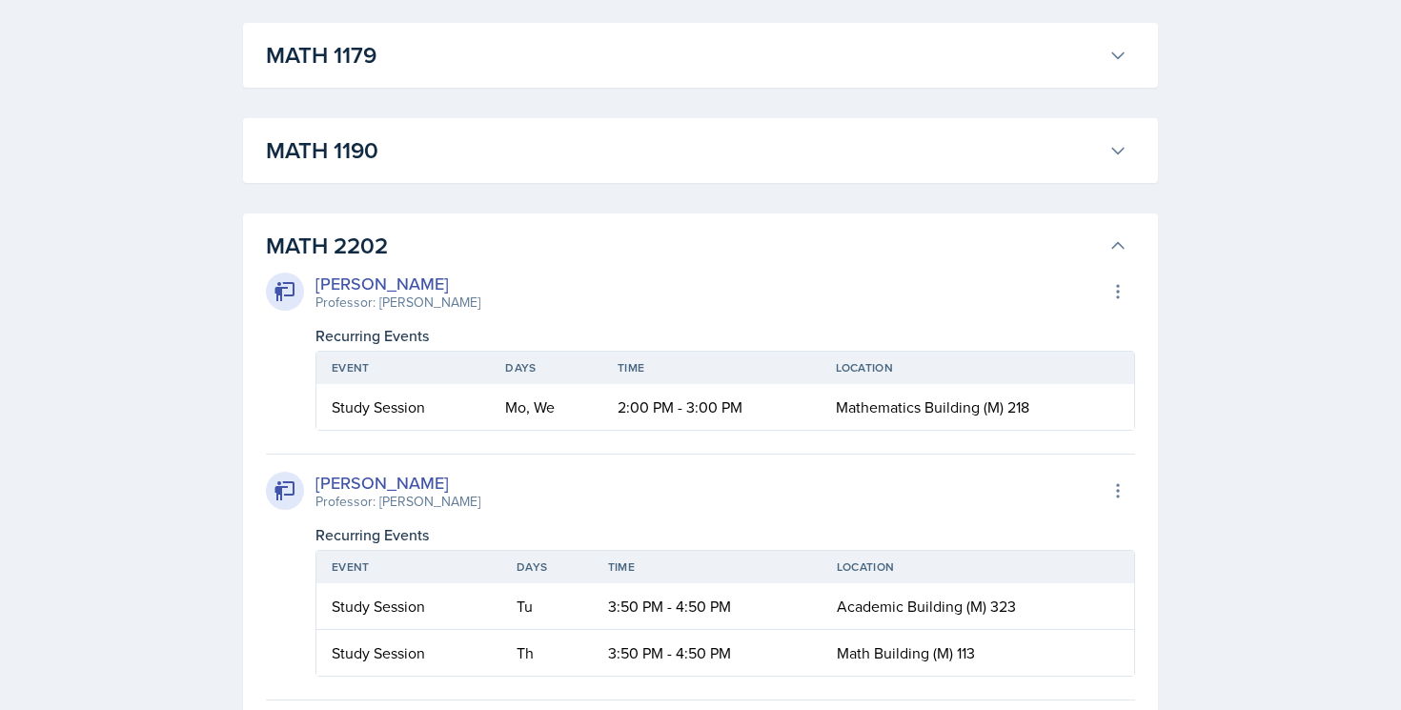
scroll to position [2052, 0]
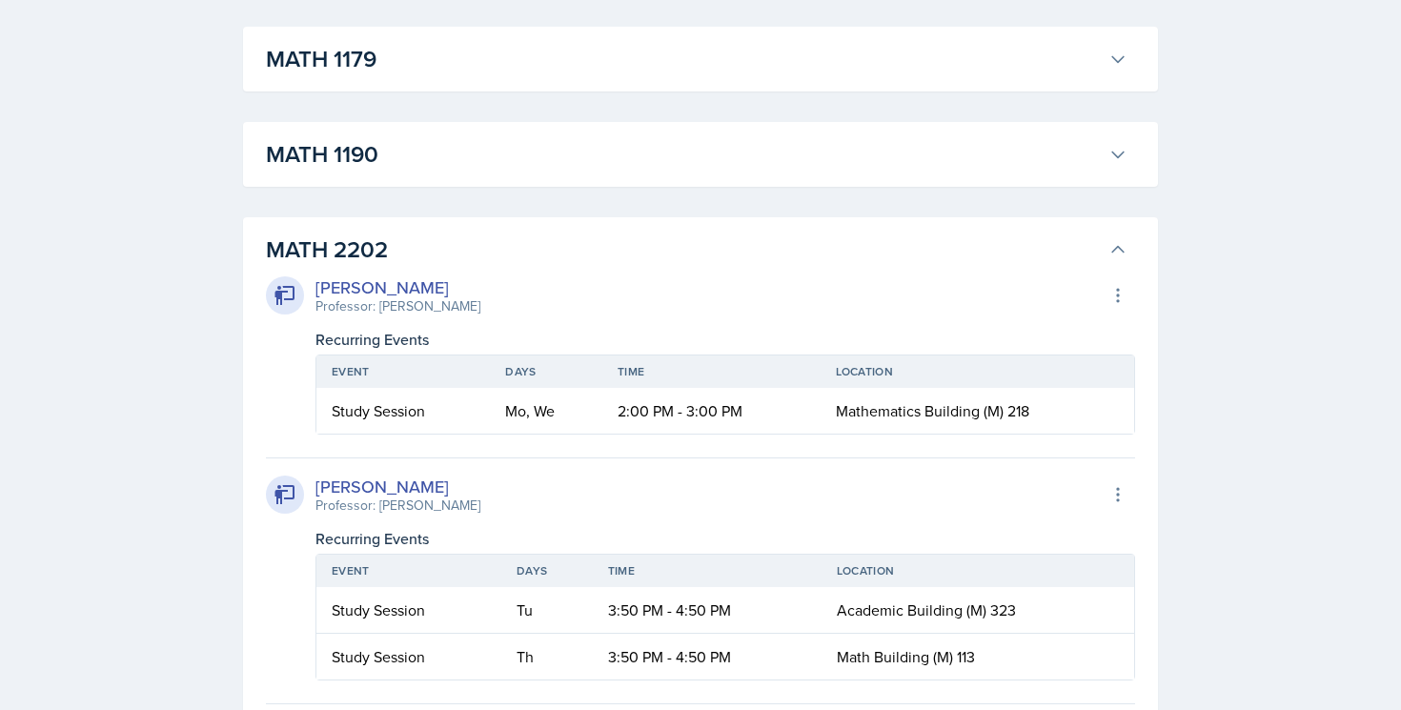
click at [864, 248] on h3 "MATH 2202" at bounding box center [683, 250] width 835 height 34
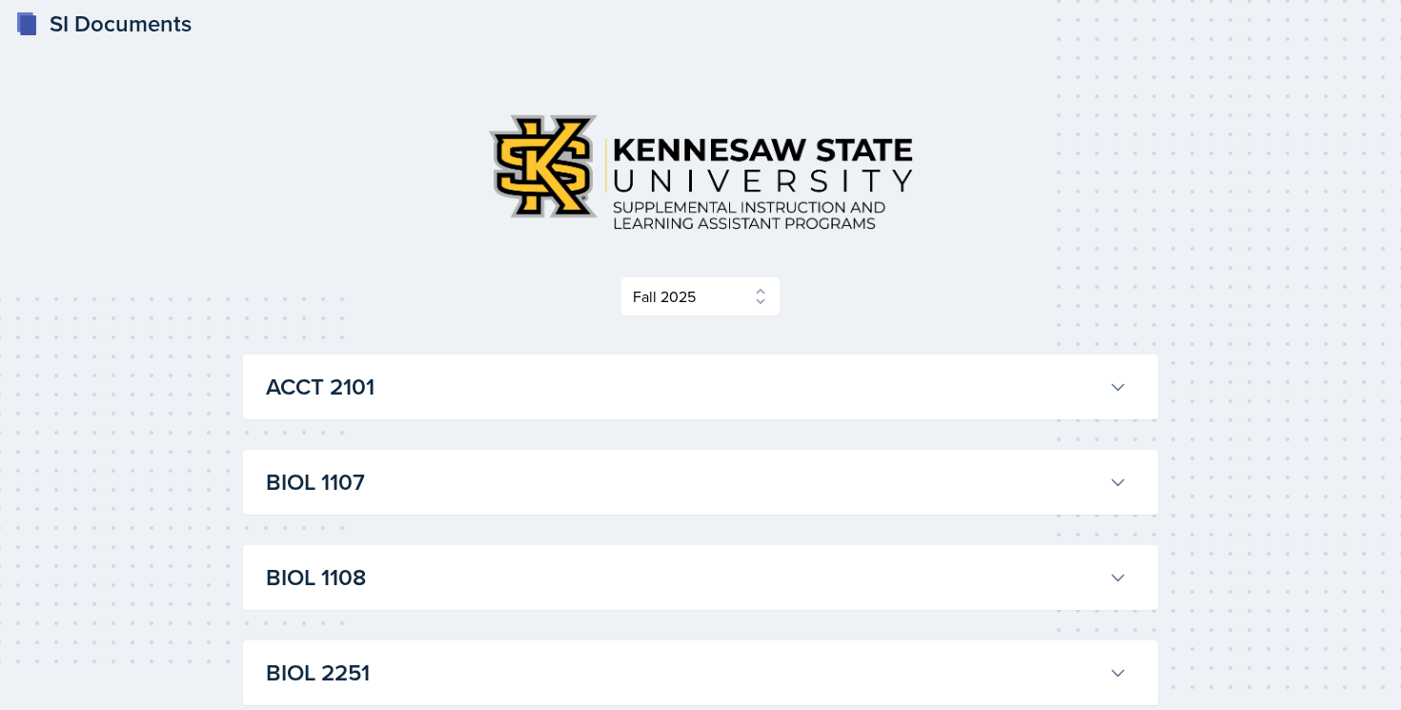
scroll to position [0, 0]
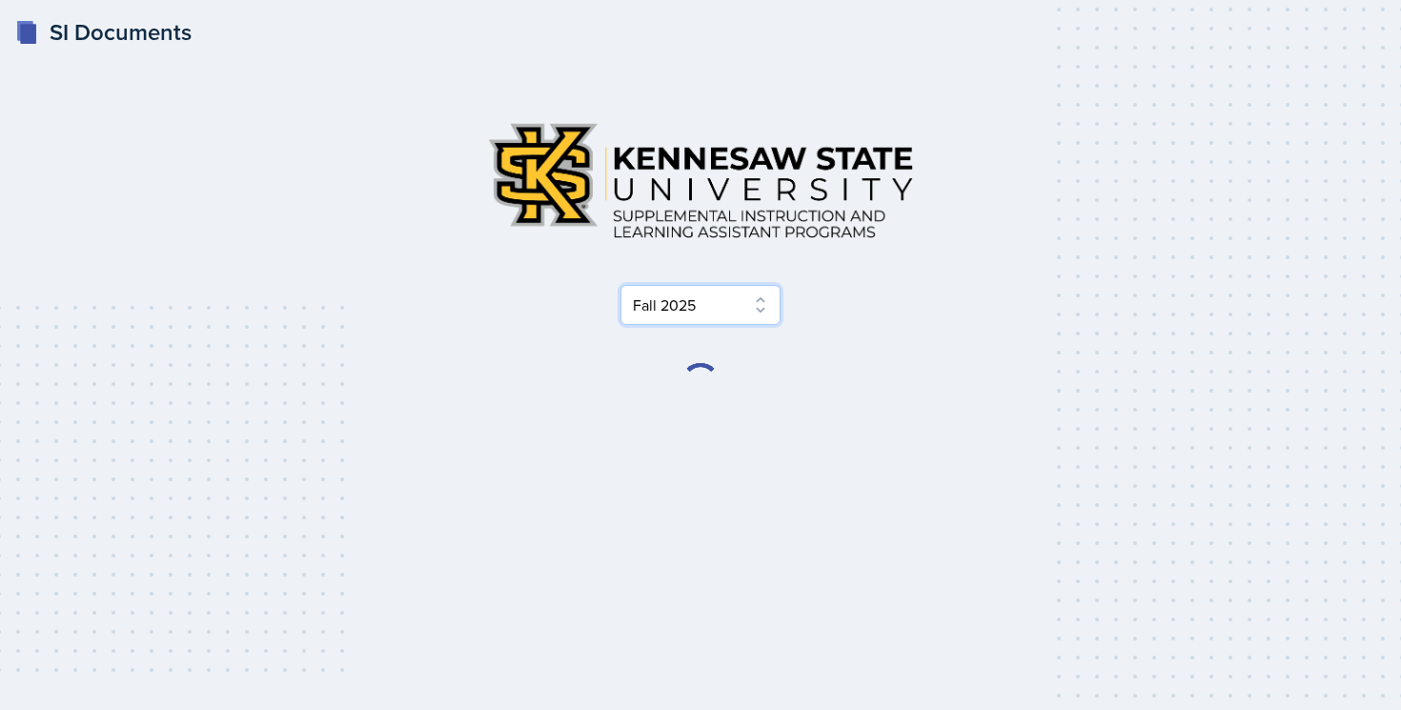
click at [679, 303] on select "Select Semester Fall 2025 Summer 2025 Spring 2025 Fall 2024 Summer 2024 Spring …" at bounding box center [701, 305] width 160 height 40
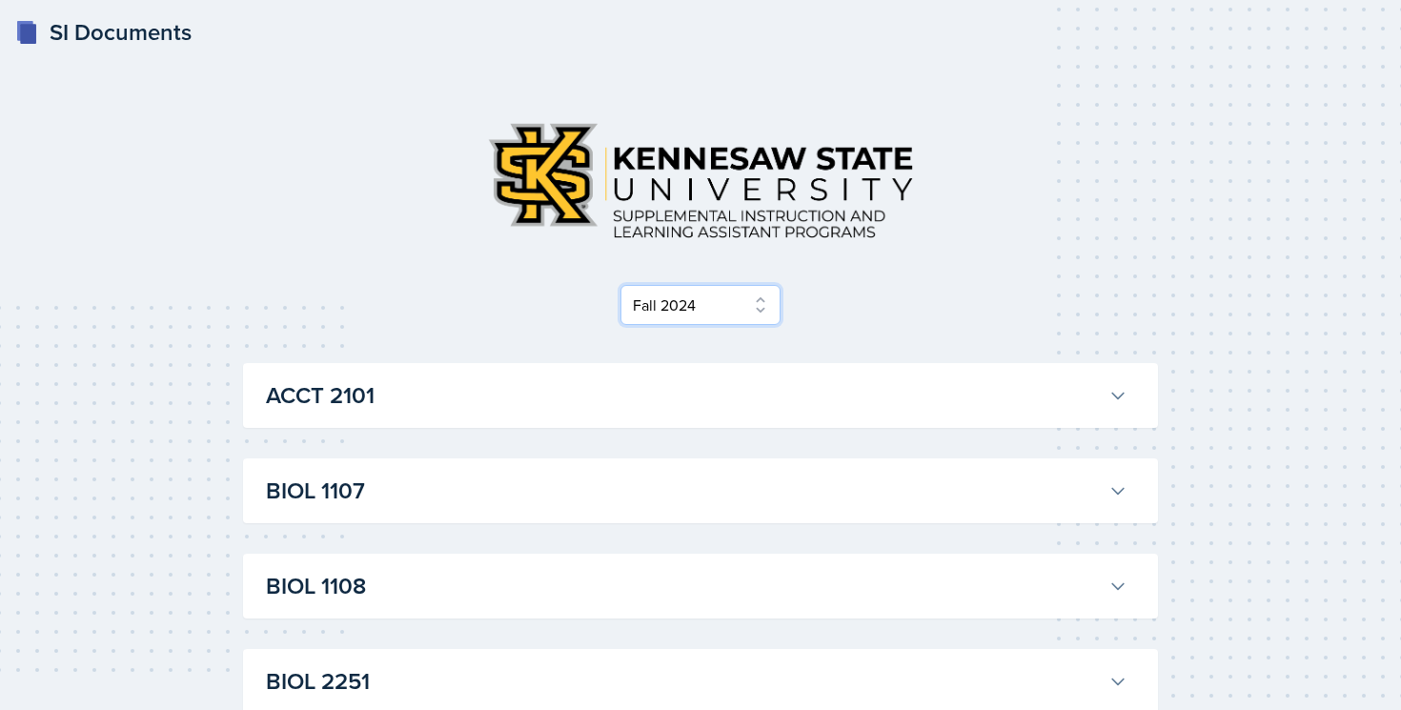
click at [621, 285] on select "Select Semester Fall 2025 Summer 2025 Spring 2025 Fall 2024 Summer 2024 Spring …" at bounding box center [701, 305] width 160 height 40
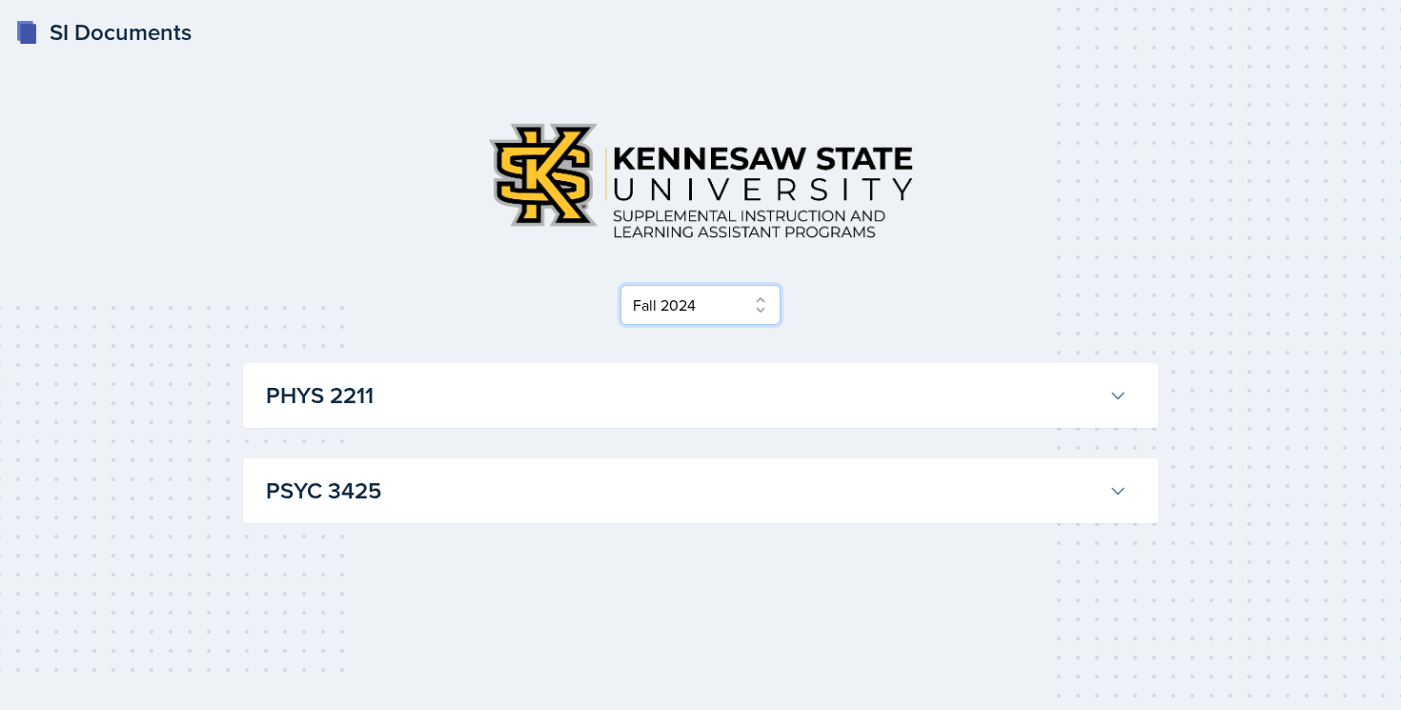
click at [673, 308] on select "Select Semester Fall 2025 Summer 2025 Spring 2025 Fall 2024 Summer 2024 Spring …" at bounding box center [701, 305] width 160 height 40
click at [540, 392] on h3 "PHYS 2211" at bounding box center [683, 395] width 835 height 34
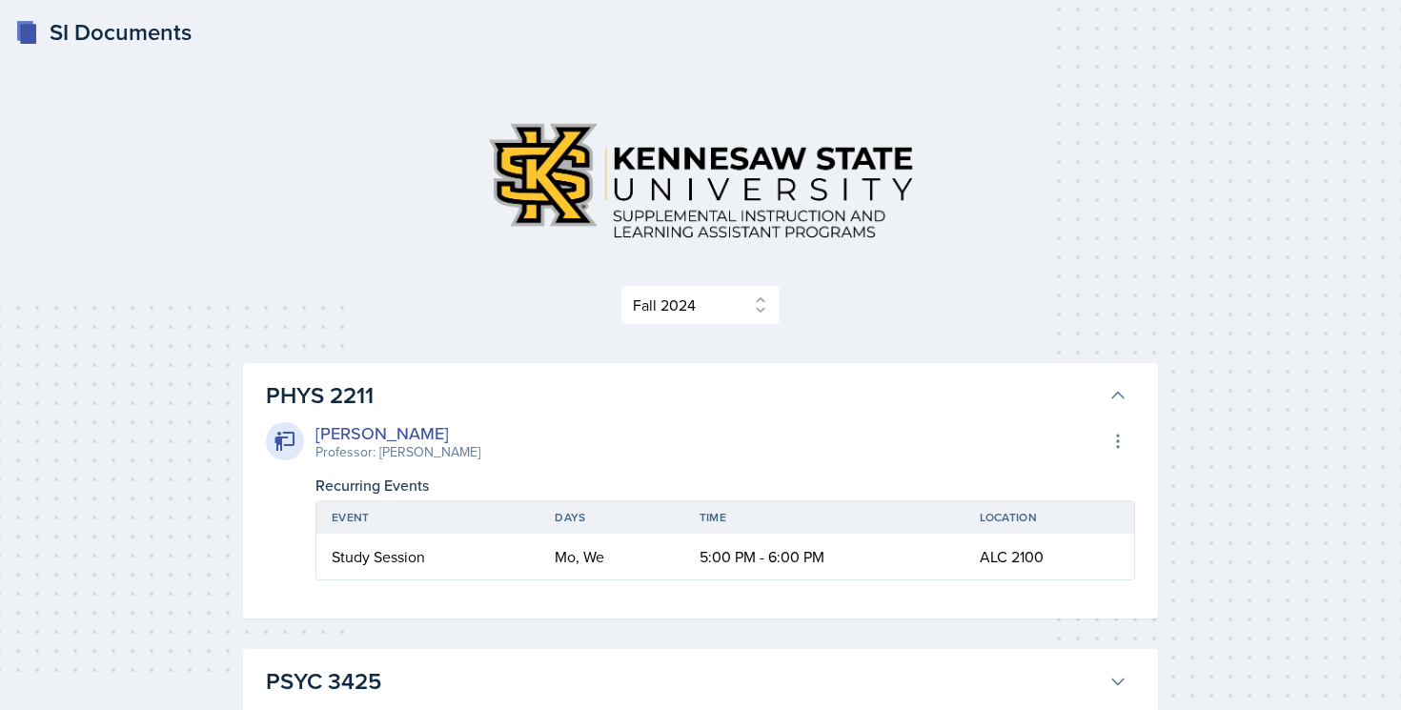
scroll to position [18, 0]
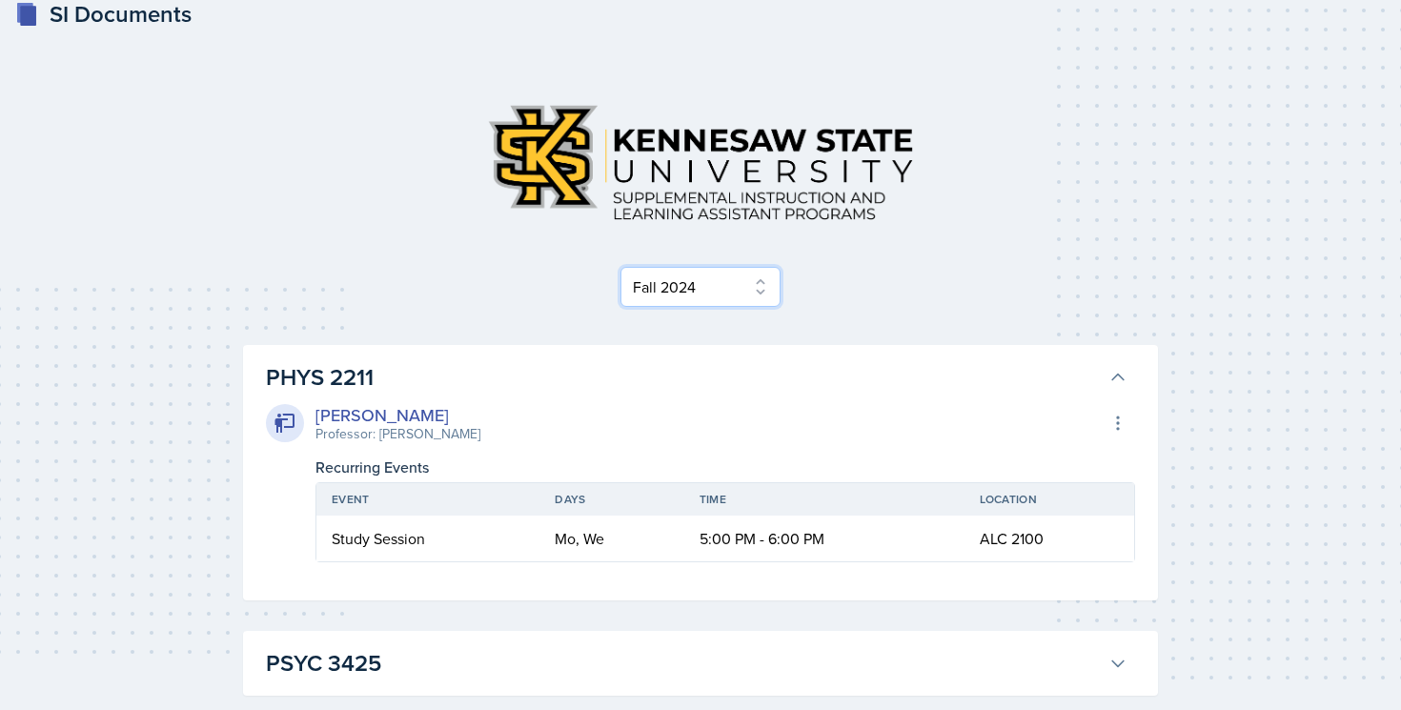
click at [643, 295] on select "Select Semester Fall 2025 Summer 2025 Spring 2025 Fall 2024 Summer 2024 Spring …" at bounding box center [701, 287] width 160 height 40
select select "e2039551-f485-4c1b-a525-5b9893bb04c4"
click at [621, 285] on select "Select Semester Fall 2025 Summer 2025 Spring 2025 Fall 2024 Summer 2024 Spring …" at bounding box center [701, 287] width 160 height 40
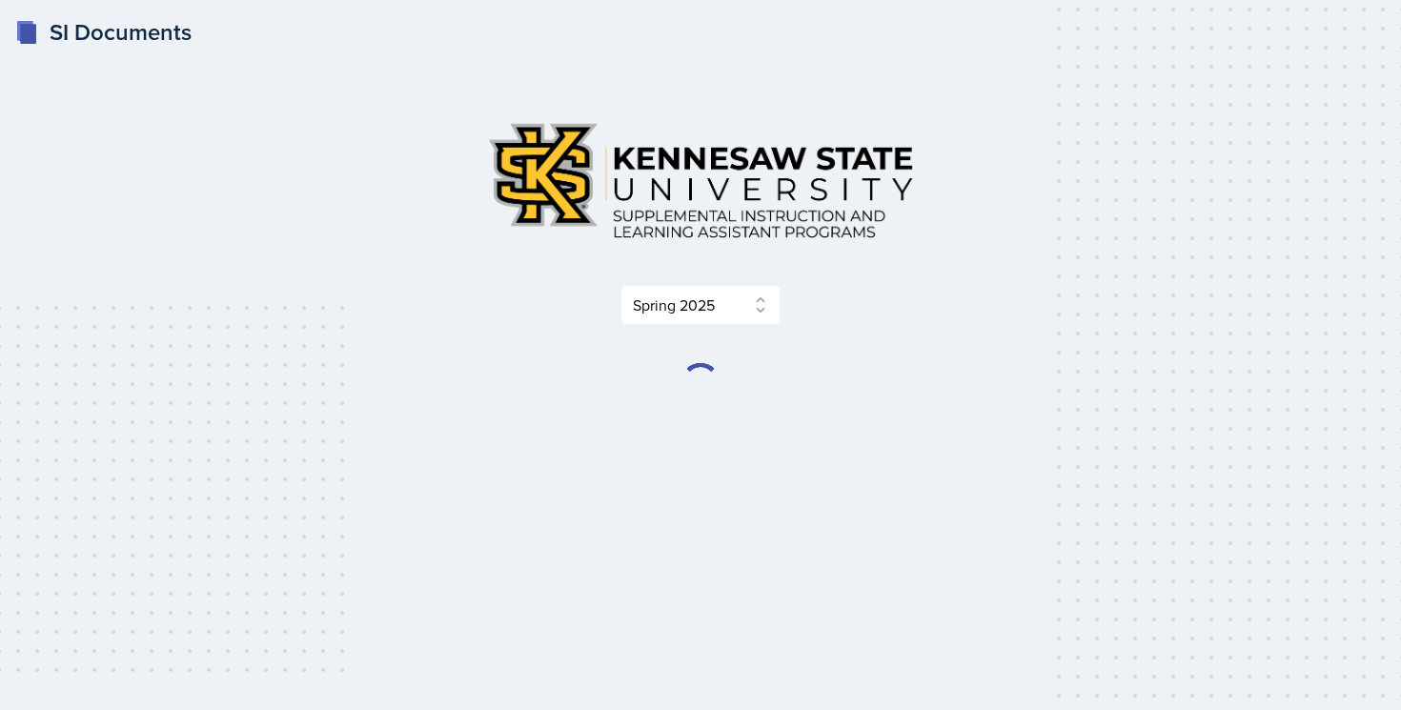
click at [661, 263] on div "Select Semester Fall 2025 Summer 2025 Spring 2025 Fall 2024 Summer 2024 Spring …" at bounding box center [700, 216] width 915 height 218
